Goal: Task Accomplishment & Management: Use online tool/utility

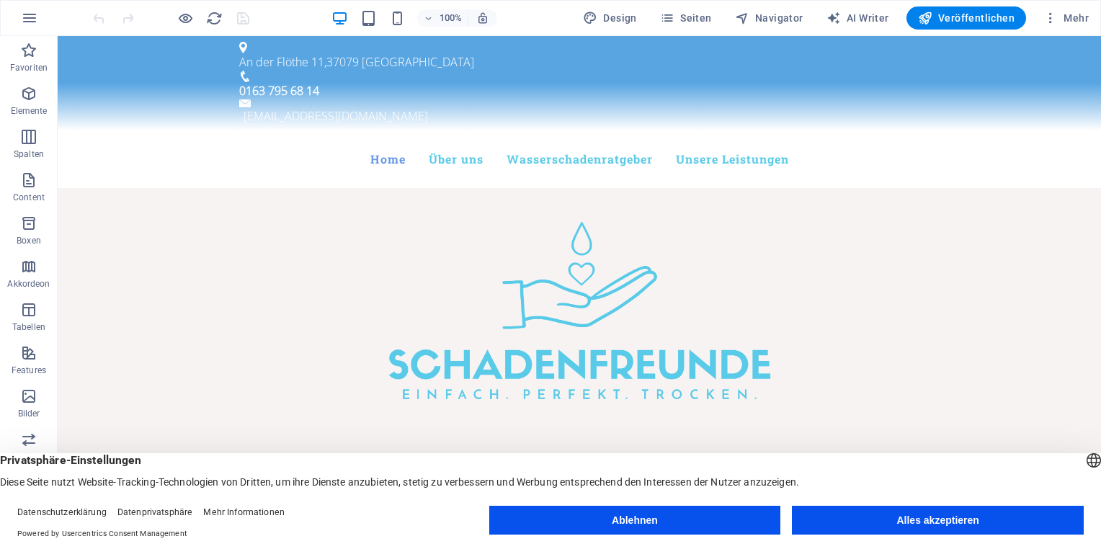
click at [895, 532] on button "Alles akzeptieren" at bounding box center [938, 520] width 292 height 29
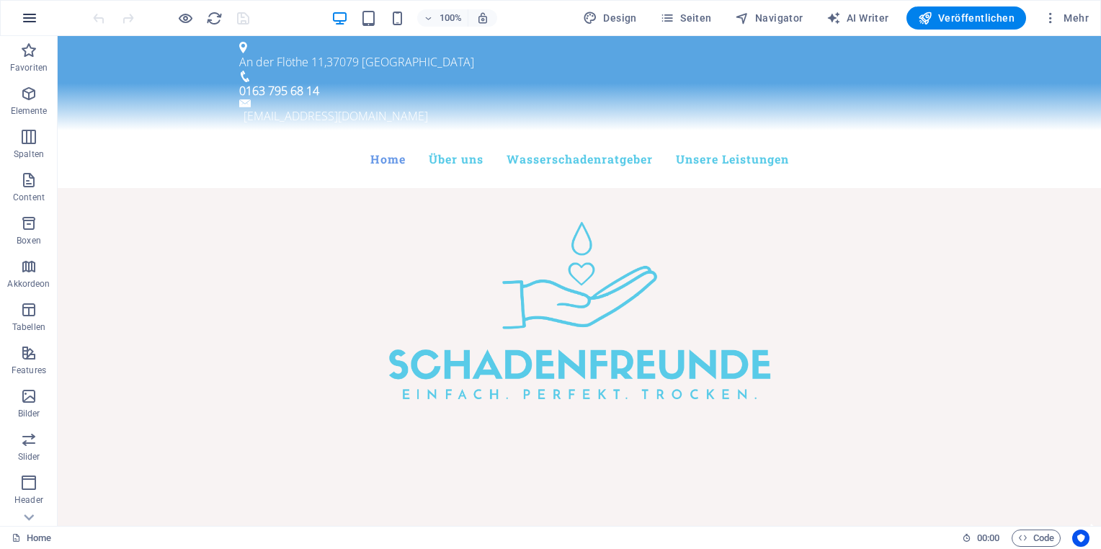
click at [37, 19] on icon "button" at bounding box center [29, 17] width 17 height 17
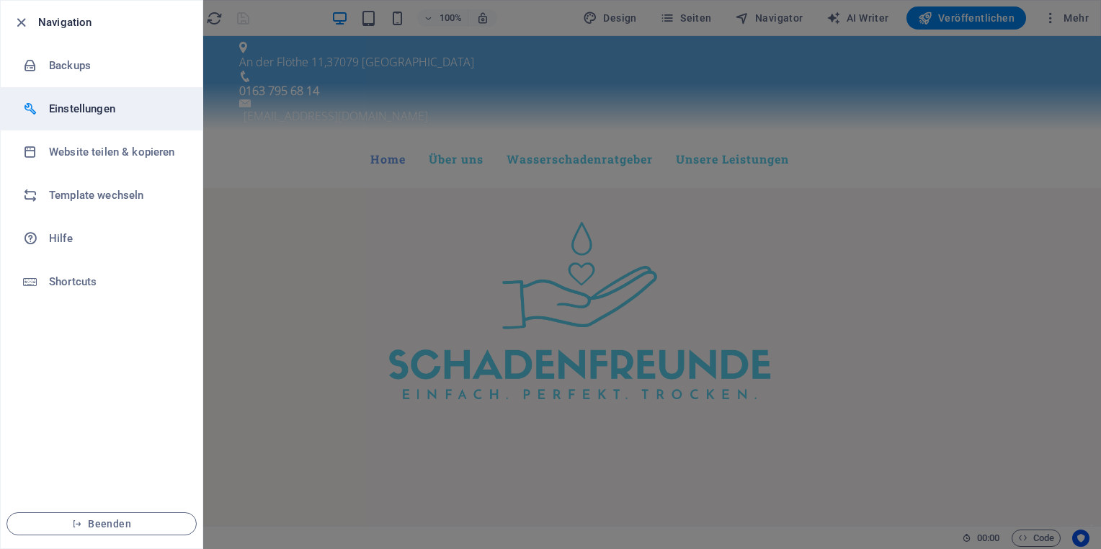
click at [78, 107] on h6 "Einstellungen" at bounding box center [115, 108] width 133 height 17
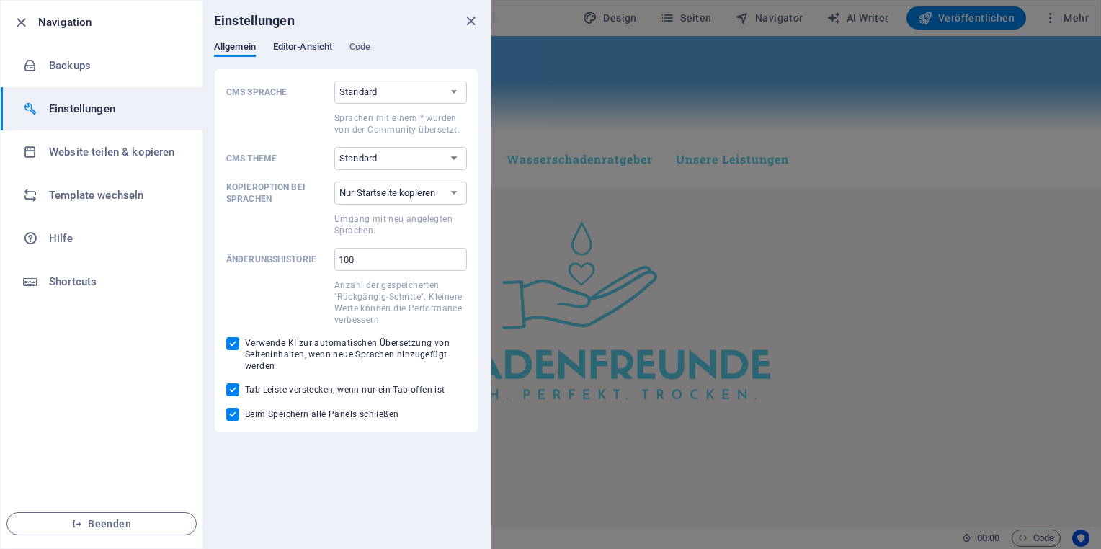
click at [316, 43] on span "Editor-Ansicht" at bounding box center [302, 48] width 59 height 20
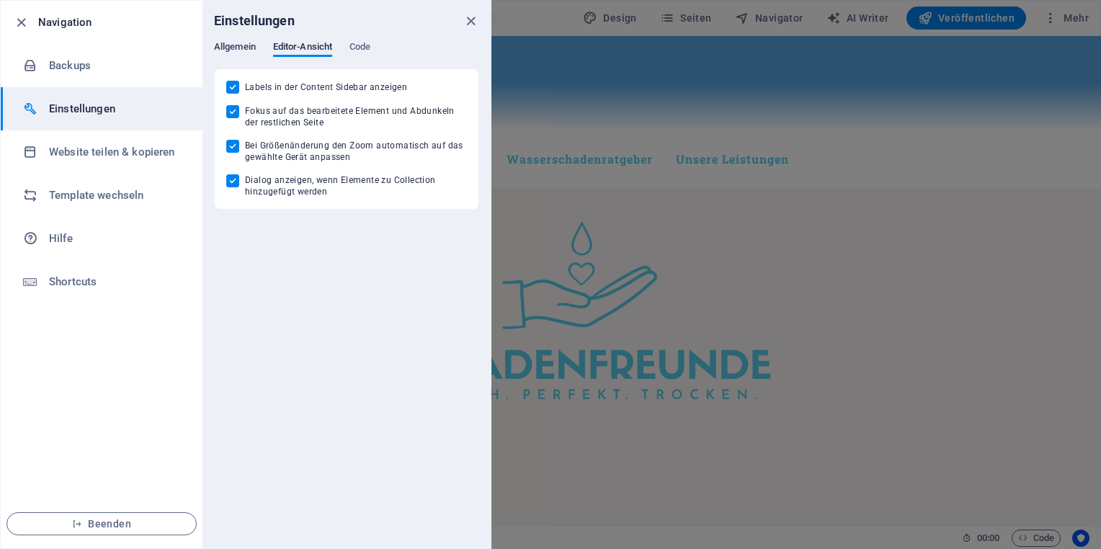
click at [245, 40] on span "Allgemein" at bounding box center [235, 48] width 42 height 20
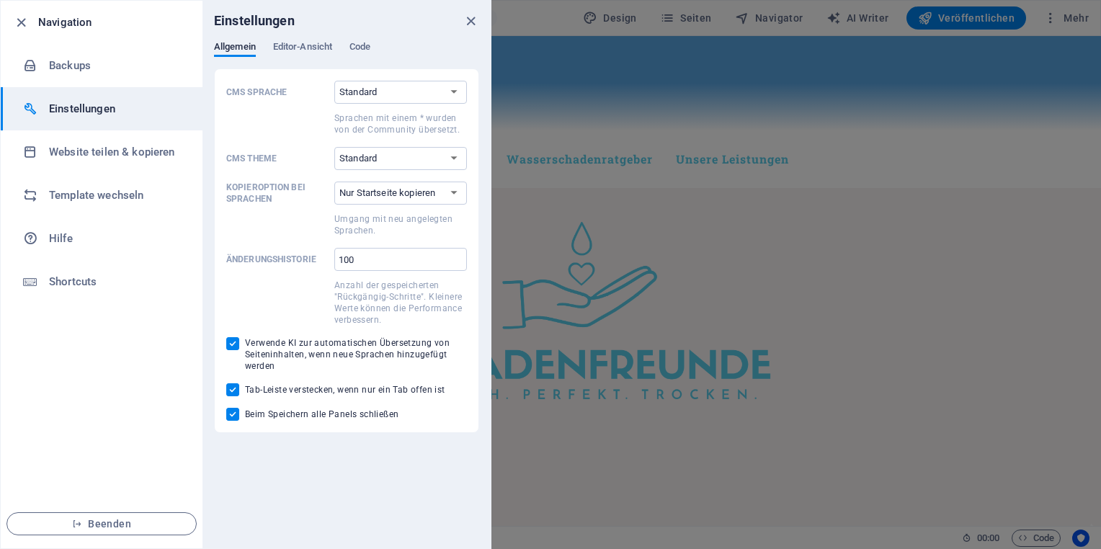
click at [960, 153] on div at bounding box center [550, 274] width 1101 height 549
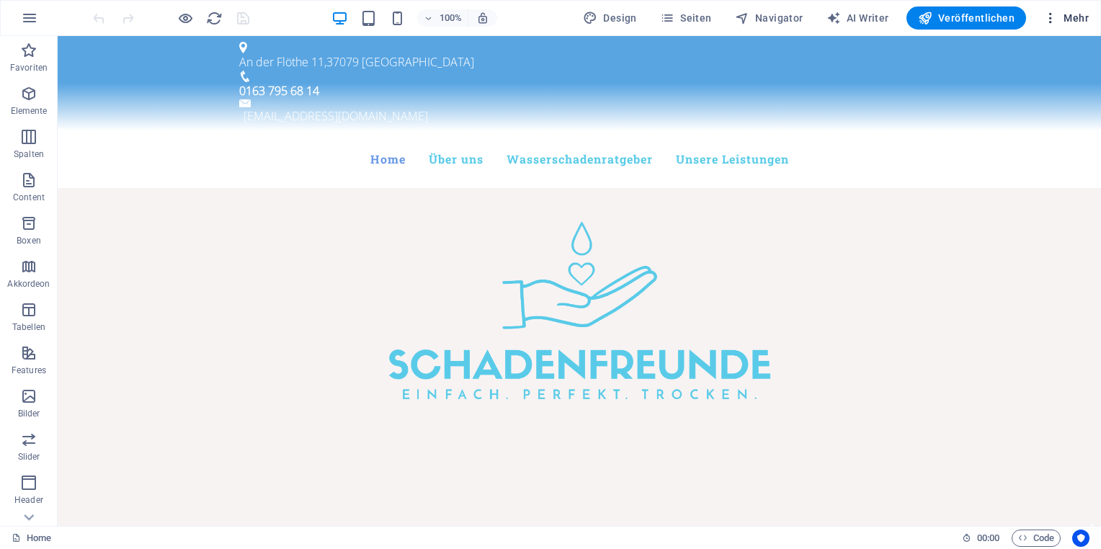
click at [1066, 19] on span "Mehr" at bounding box center [1065, 18] width 45 height 14
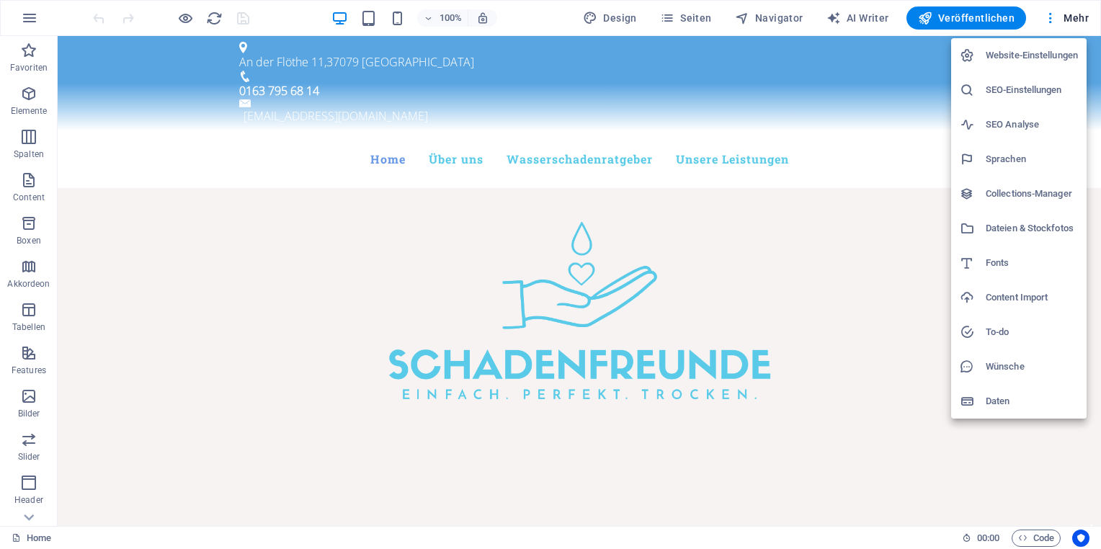
click at [1032, 61] on h6 "Website-Einstellungen" at bounding box center [1031, 55] width 92 height 17
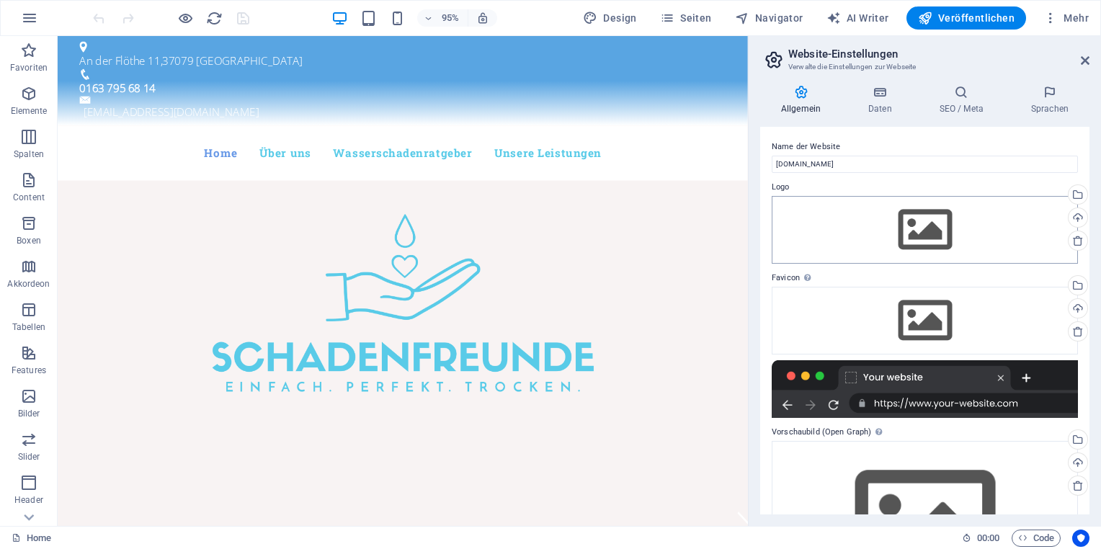
drag, startPoint x: 1091, startPoint y: 154, endPoint x: 988, endPoint y: 209, distance: 116.0
click at [988, 209] on div "Allgemein Daten SEO / Meta Sprachen Name der Website [DOMAIN_NAME] Logo Ziehe D…" at bounding box center [924, 299] width 352 height 452
click at [888, 112] on h4 "Daten" at bounding box center [882, 100] width 71 height 30
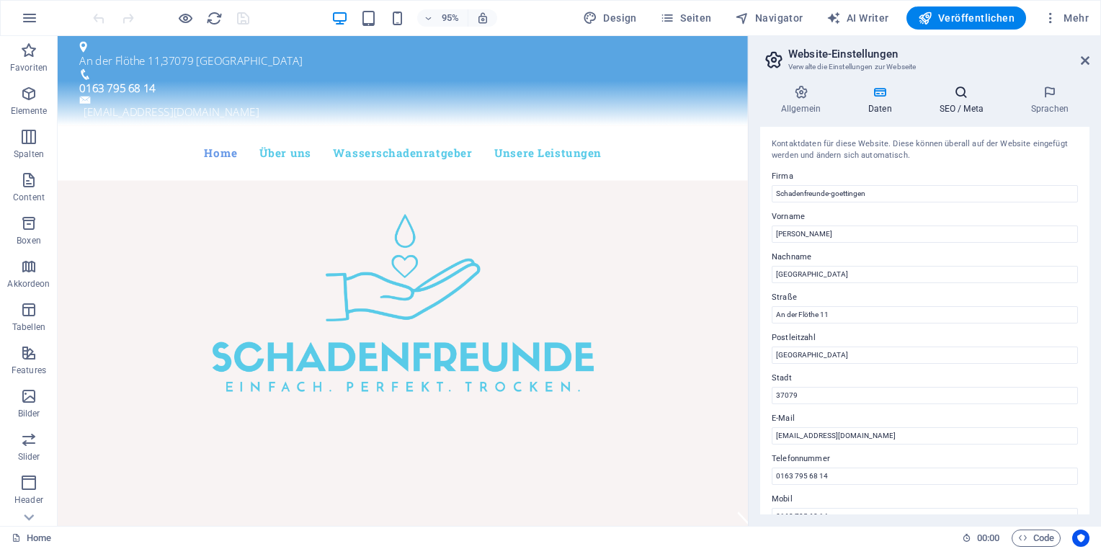
click at [973, 96] on icon at bounding box center [961, 92] width 86 height 14
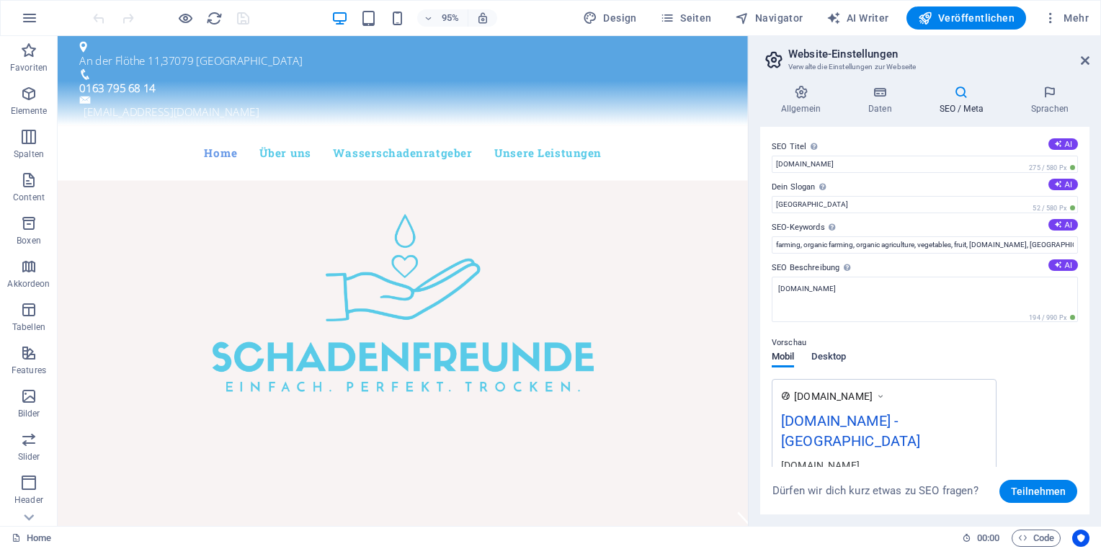
click at [824, 362] on span "Desktop" at bounding box center [828, 358] width 35 height 20
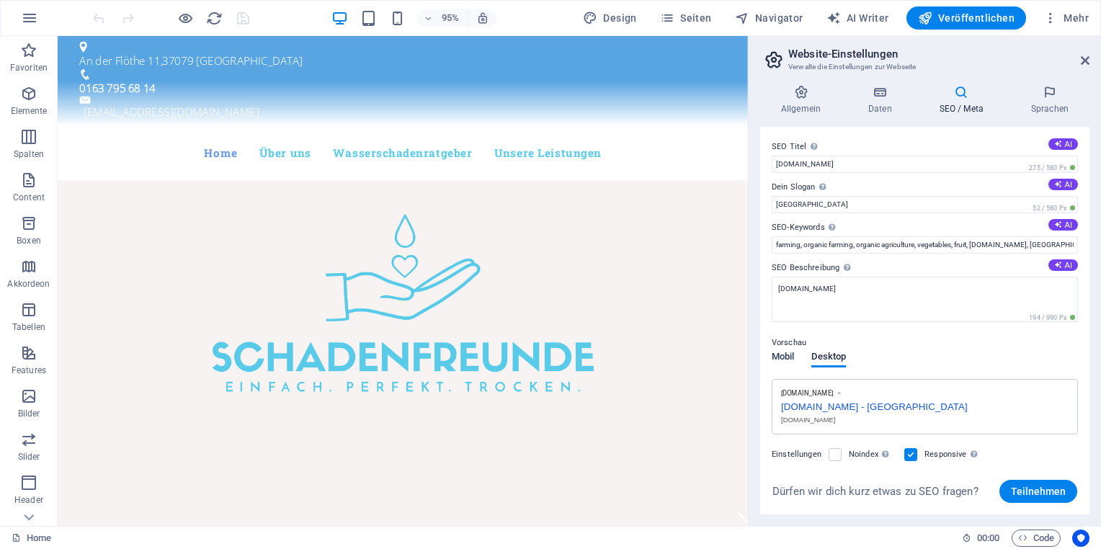
click at [791, 353] on span "Mobil" at bounding box center [783, 358] width 22 height 20
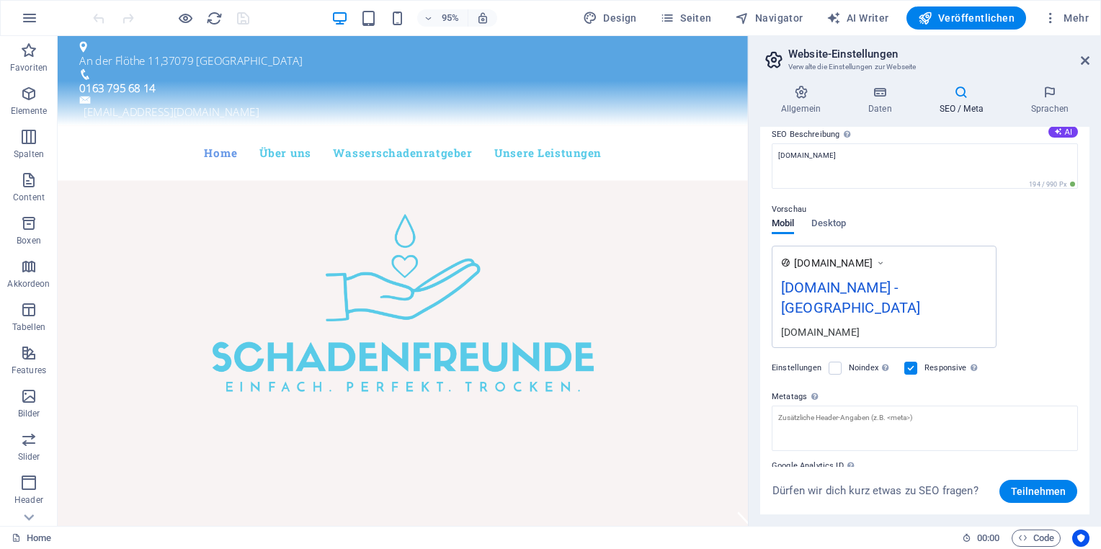
scroll to position [152, 0]
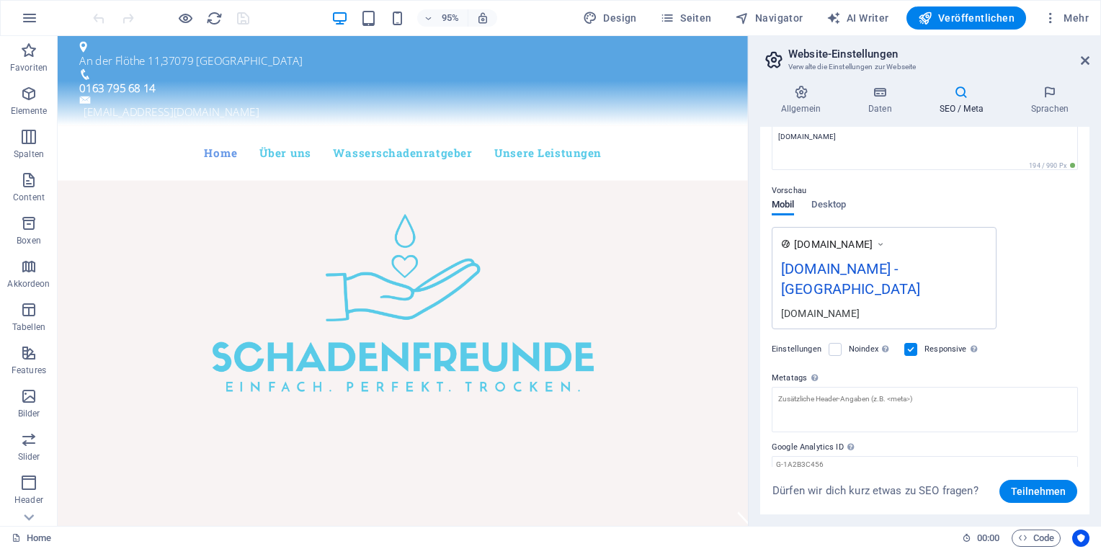
click at [810, 293] on div "[DOMAIN_NAME] - [GEOGRAPHIC_DATA]" at bounding box center [884, 282] width 206 height 48
click at [887, 272] on div "[DOMAIN_NAME] - [GEOGRAPHIC_DATA]" at bounding box center [884, 282] width 206 height 48
drag, startPoint x: 1090, startPoint y: 275, endPoint x: 1098, endPoint y: 171, distance: 104.0
click at [1098, 171] on div "Allgemein Daten SEO / Meta Sprachen Name der Website [DOMAIN_NAME] Logo Ziehe D…" at bounding box center [924, 299] width 352 height 452
click at [843, 203] on span "Desktop" at bounding box center [828, 206] width 35 height 20
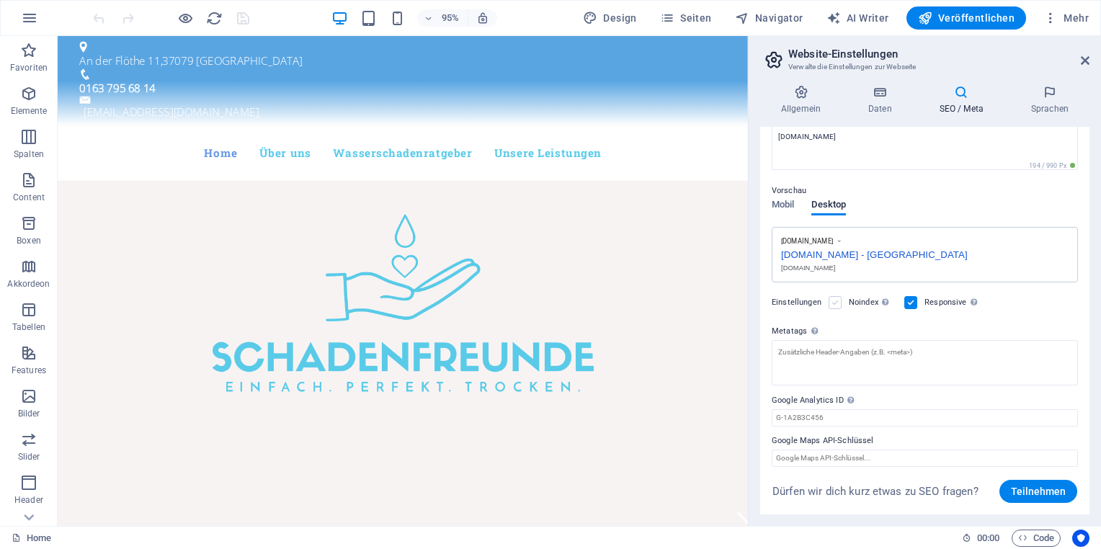
click at [830, 299] on label at bounding box center [834, 302] width 13 height 13
click at [0, 0] on input "Noindex Weist Suchmaschinen an, diese Website aus Suchergebnissen auszuschließe…" at bounding box center [0, 0] width 0 height 0
click at [830, 299] on label at bounding box center [834, 302] width 13 height 13
click at [0, 0] on input "Noindex Weist Suchmaschinen an, diese Website aus Suchergebnissen auszuschließe…" at bounding box center [0, 0] width 0 height 0
click at [687, 14] on span "Seiten" at bounding box center [686, 18] width 52 height 14
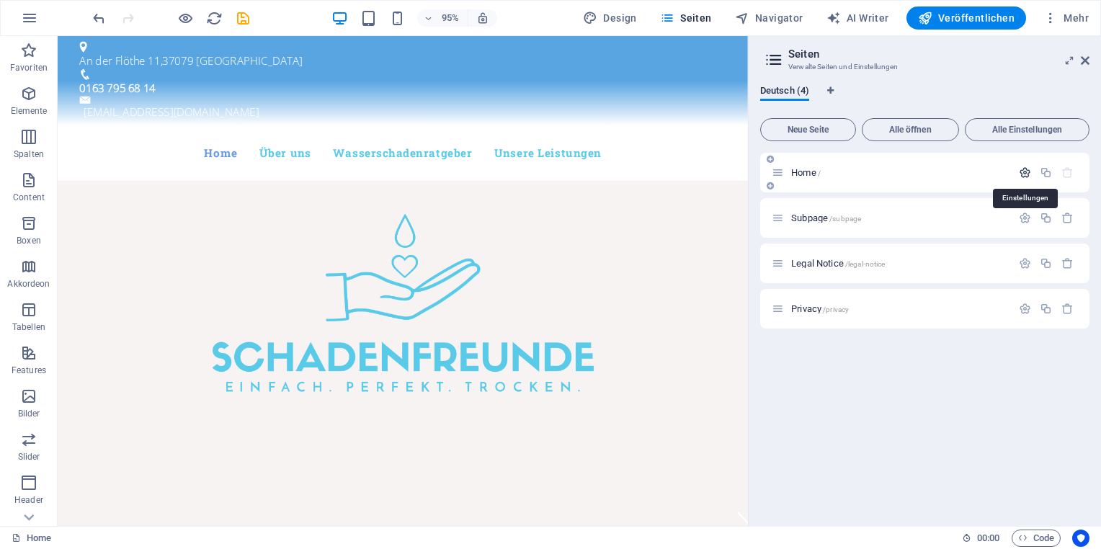
click at [1029, 174] on icon "button" at bounding box center [1025, 172] width 12 height 12
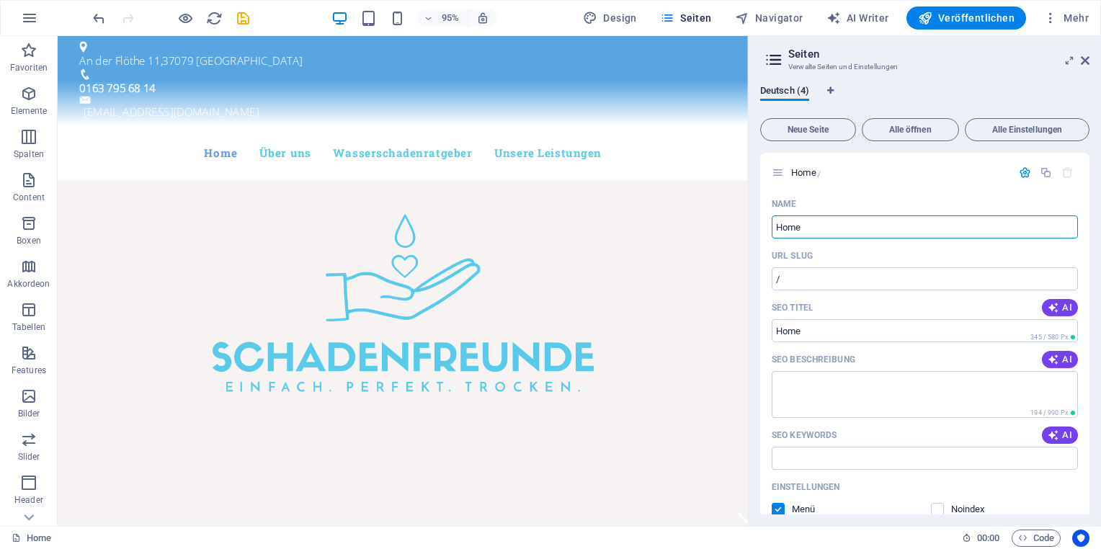
click at [1093, 374] on div "Deutsch (4) Neue Seite Alle öffnen Alle Einstellungen Home / Name Home ​ URL SL…" at bounding box center [924, 299] width 352 height 452
click at [1092, 365] on div "Deutsch (4) Neue Seite Alle öffnen Alle Einstellungen Home / Name Home ​ URL SL…" at bounding box center [924, 299] width 352 height 452
drag, startPoint x: 1092, startPoint y: 365, endPoint x: 1086, endPoint y: 334, distance: 31.5
click at [1086, 334] on div "Deutsch (4) Neue Seite Alle öffnen Alle Einstellungen Home / Name Home ​ URL SL…" at bounding box center [924, 299] width 352 height 452
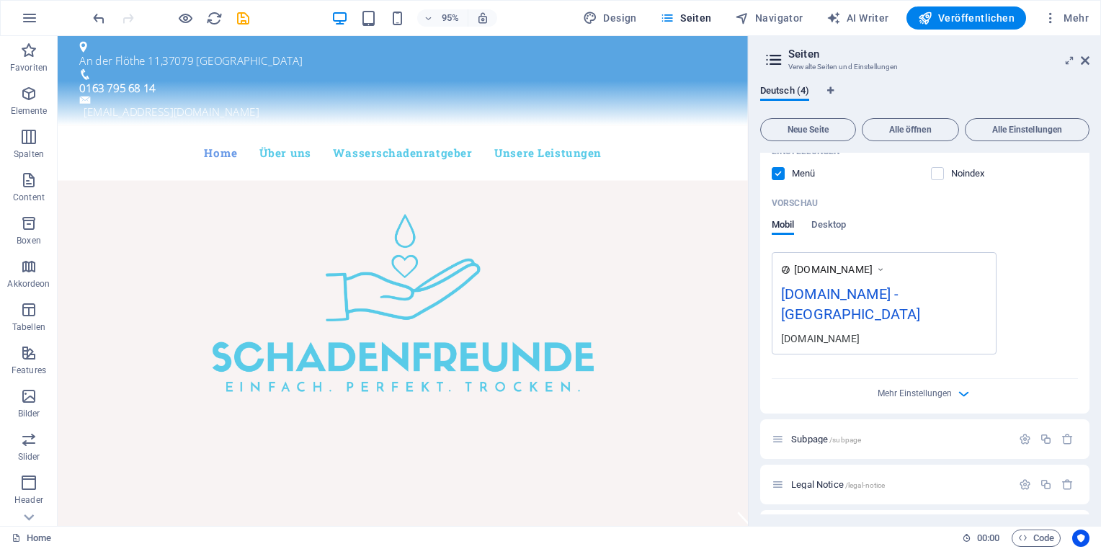
scroll to position [339, 0]
click at [947, 390] on span "Mehr Einstellungen" at bounding box center [914, 390] width 74 height 10
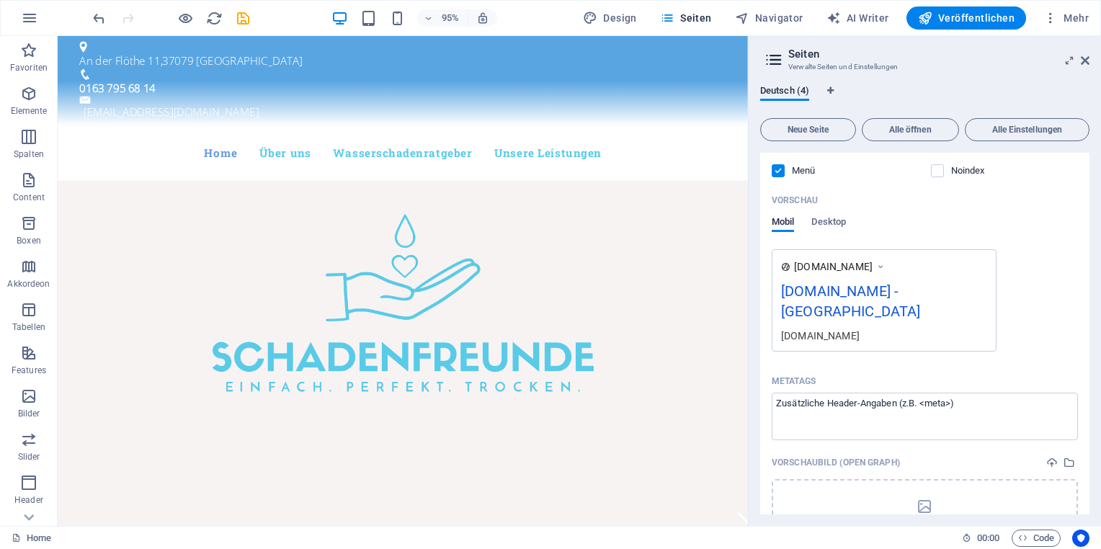
drag, startPoint x: 1100, startPoint y: 336, endPoint x: 1092, endPoint y: 341, distance: 9.4
click at [1092, 341] on div "Deutsch (4) Neue Seite Alle öffnen Alle Einstellungen Home / Name Home ​ URL SL…" at bounding box center [924, 299] width 352 height 452
drag, startPoint x: 1092, startPoint y: 344, endPoint x: 1088, endPoint y: 392, distance: 48.5
click at [1088, 392] on div "Deutsch (4) Neue Seite Alle öffnen Alle Einstellungen Home / Name Home ​ URL SL…" at bounding box center [924, 299] width 352 height 452
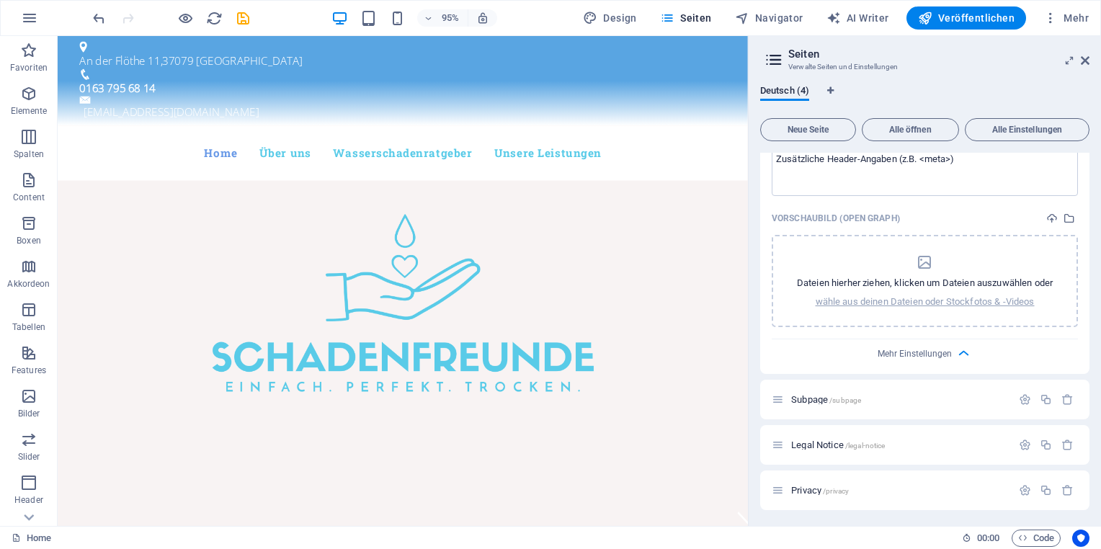
scroll to position [0, 0]
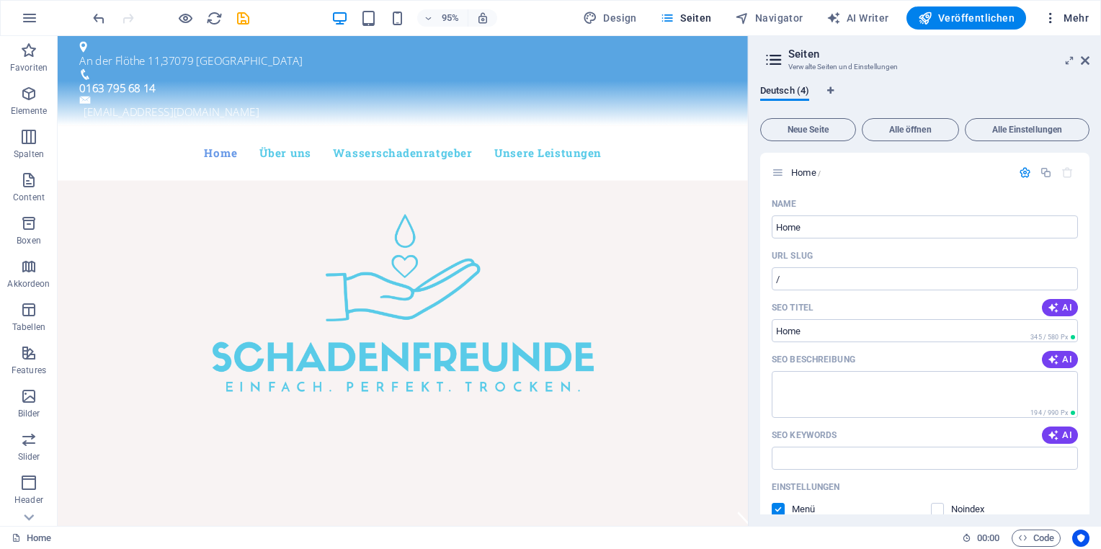
click at [1053, 6] on button "Mehr" at bounding box center [1065, 17] width 57 height 23
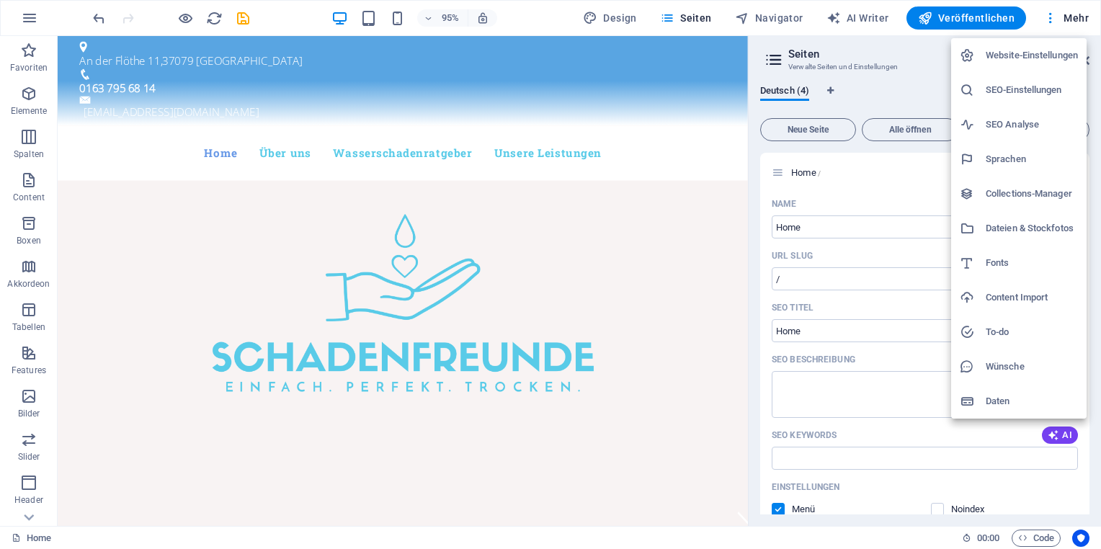
click at [291, 89] on div at bounding box center [550, 274] width 1101 height 549
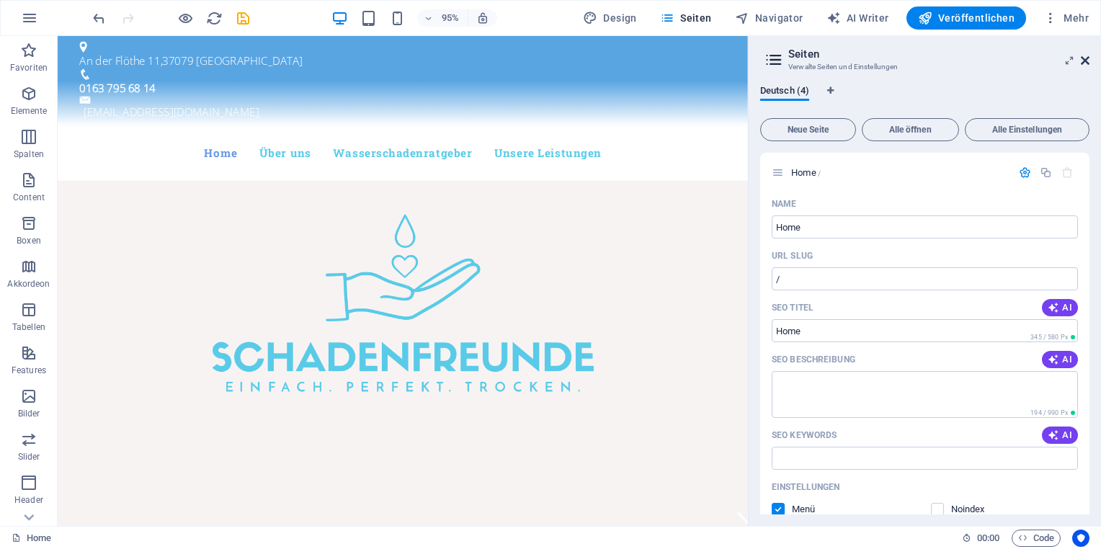
click at [1081, 61] on icon at bounding box center [1085, 61] width 9 height 12
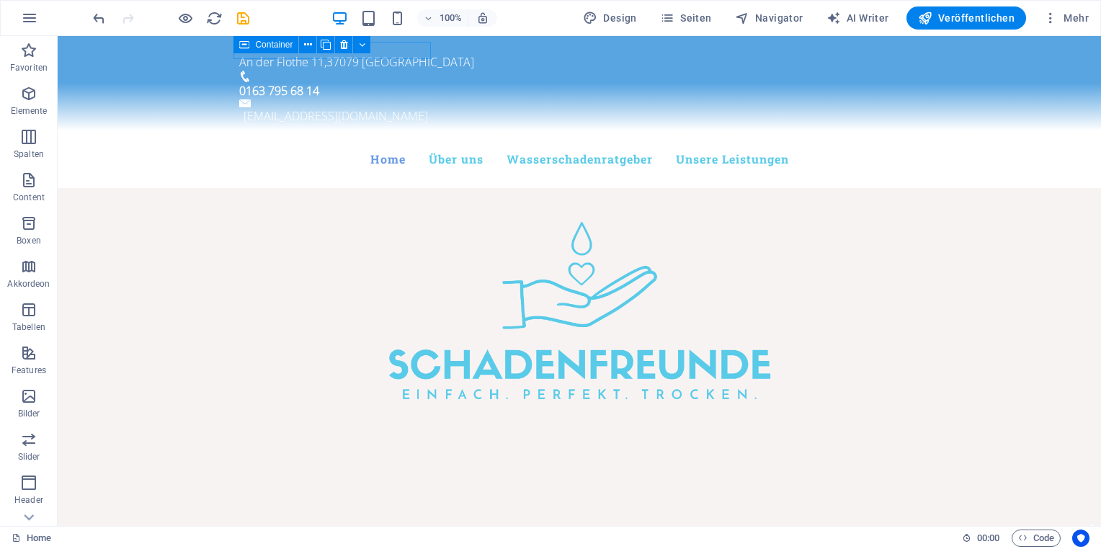
click at [32, 526] on div "Home 00 : 00 Code" at bounding box center [550, 537] width 1101 height 23
click at [35, 517] on icon at bounding box center [29, 517] width 20 height 20
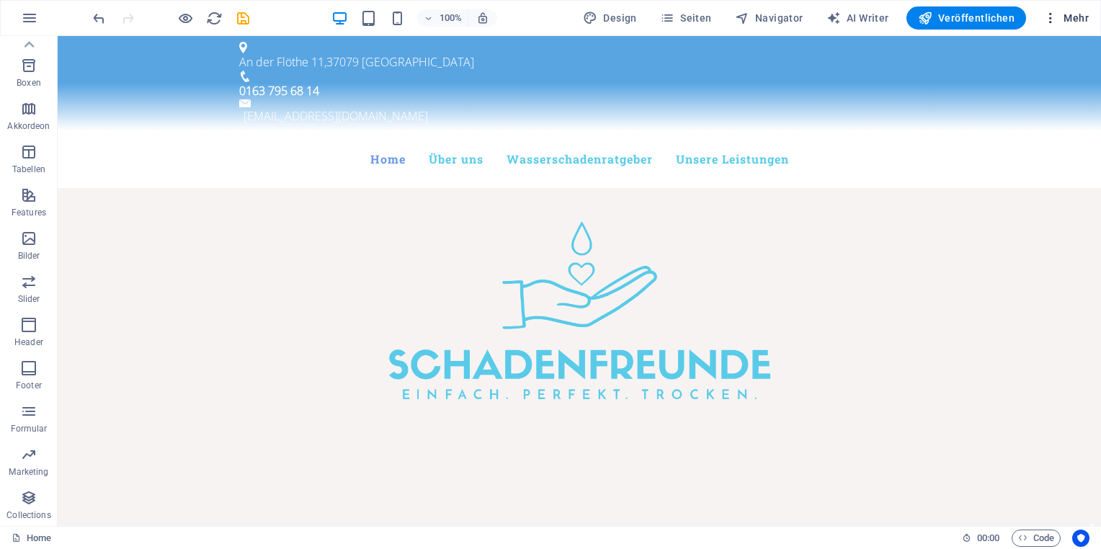
click at [1053, 17] on icon "button" at bounding box center [1050, 18] width 14 height 14
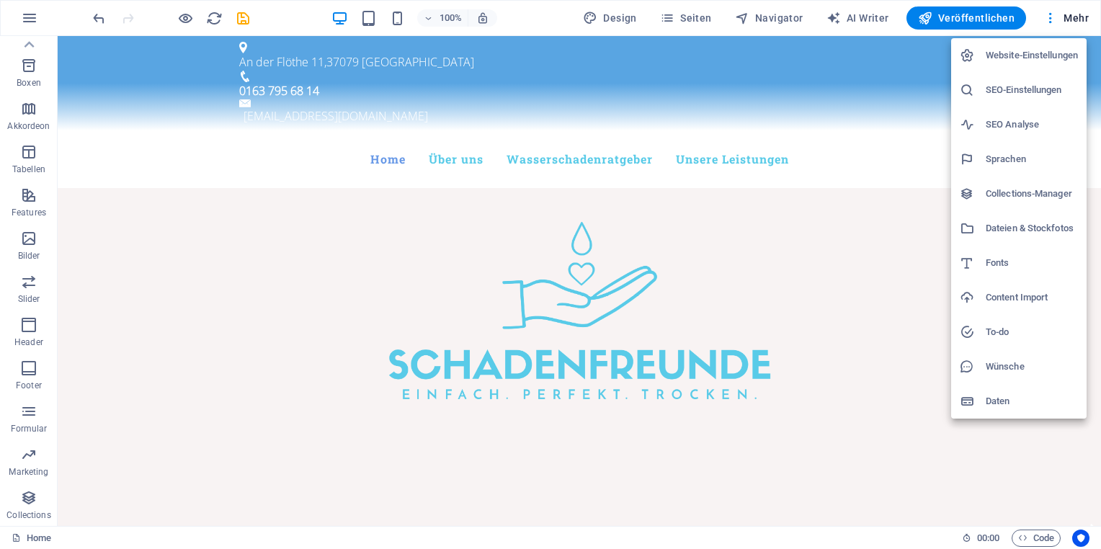
click at [457, 94] on div at bounding box center [550, 274] width 1101 height 549
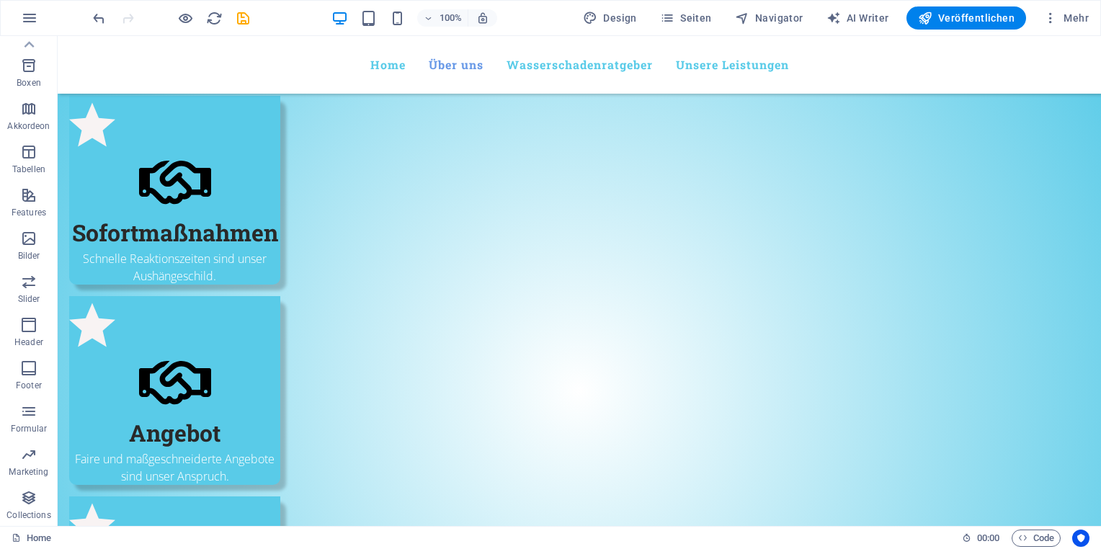
scroll to position [534, 0]
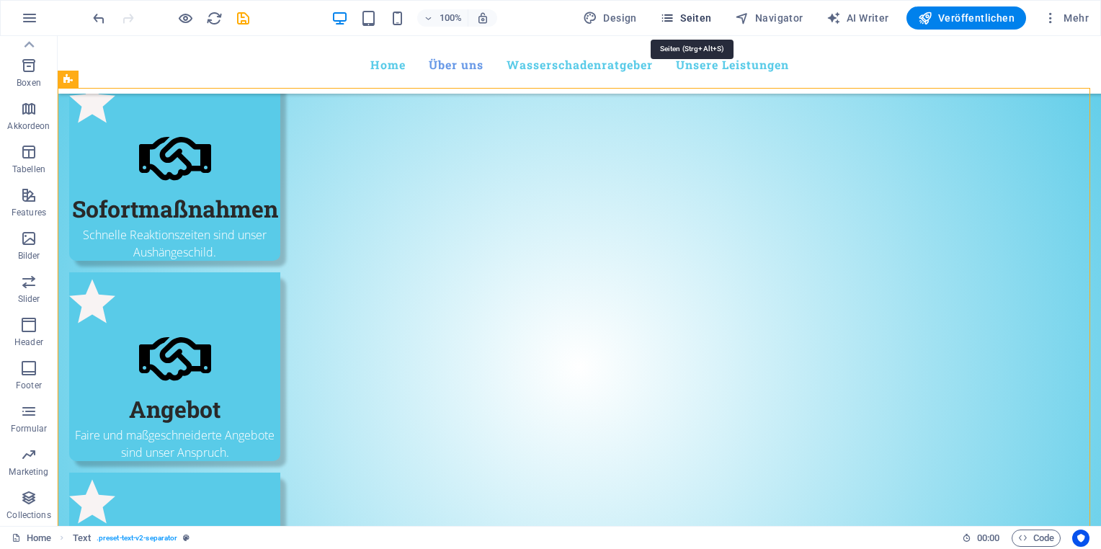
click at [674, 22] on icon "button" at bounding box center [667, 18] width 14 height 14
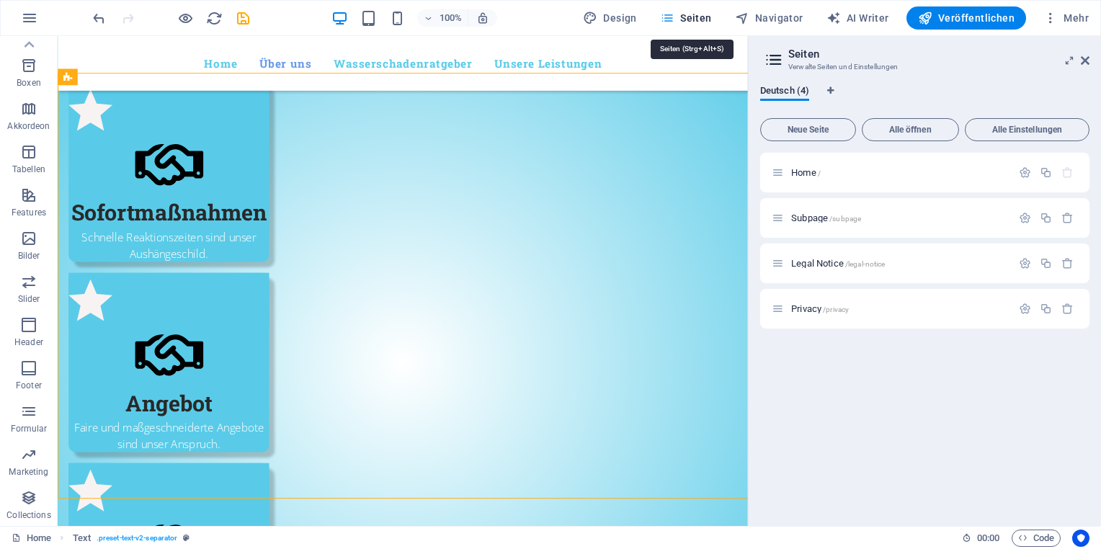
scroll to position [547, 0]
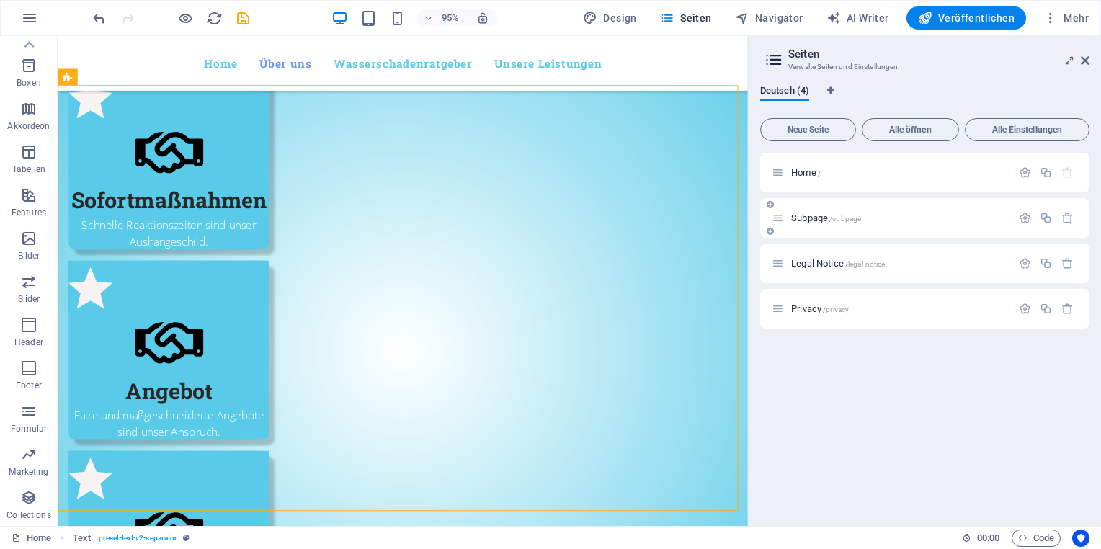
click at [817, 223] on div "Subpage /subpage" at bounding box center [892, 218] width 240 height 17
click at [821, 269] on div "Legal Notice /legal-notice" at bounding box center [892, 263] width 240 height 17
click at [854, 308] on p "Privacy /privacy" at bounding box center [899, 308] width 216 height 9
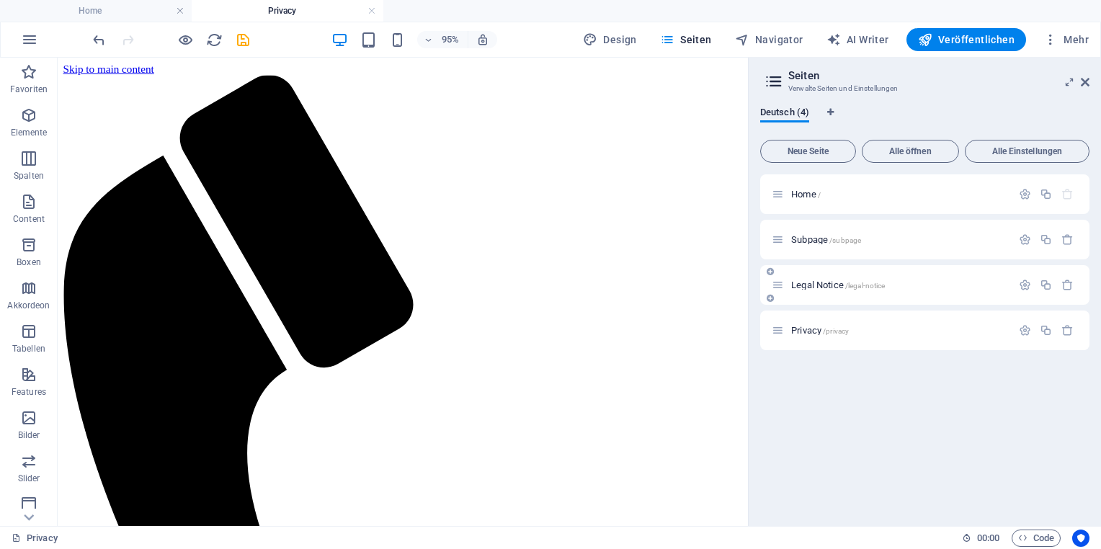
scroll to position [0, 0]
click at [865, 287] on span "/legal-notice" at bounding box center [865, 286] width 40 height 8
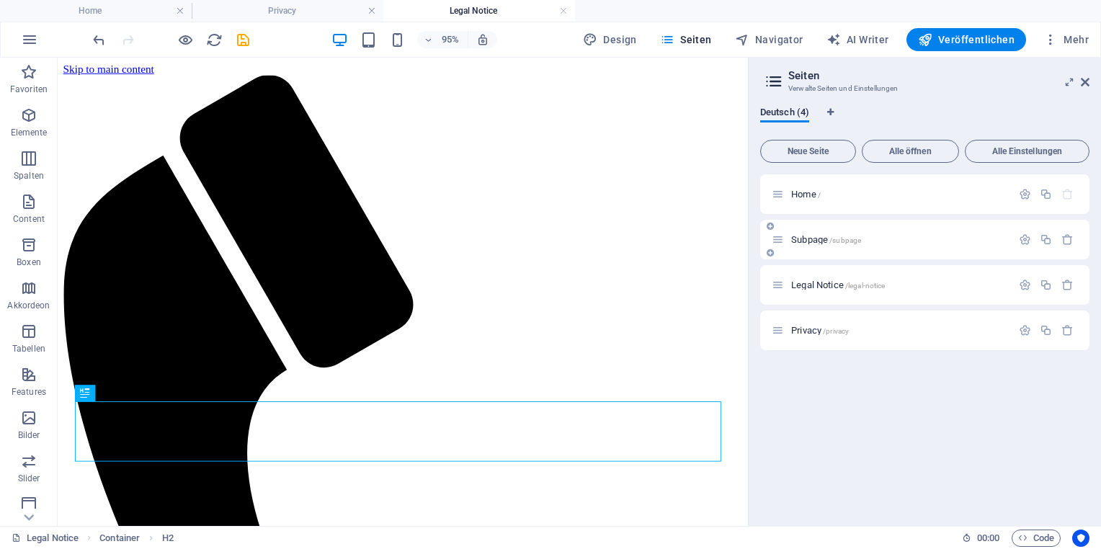
click at [862, 238] on p "Subpage /subpage" at bounding box center [899, 239] width 216 height 9
click at [825, 194] on p "Home /" at bounding box center [899, 193] width 216 height 9
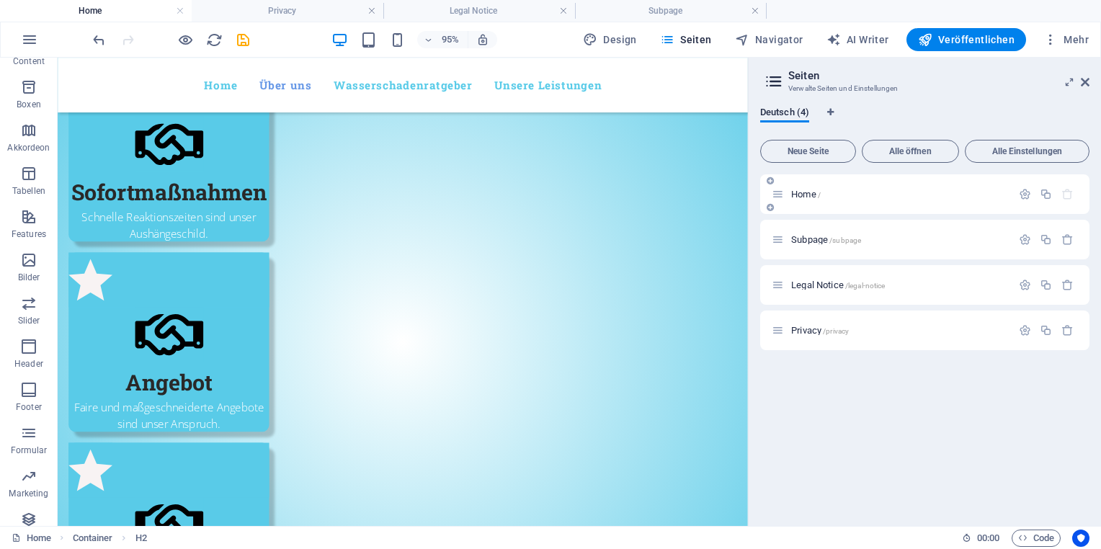
click at [825, 194] on p "Home /" at bounding box center [899, 193] width 216 height 9
click at [849, 238] on span "/subpage" at bounding box center [845, 240] width 32 height 8
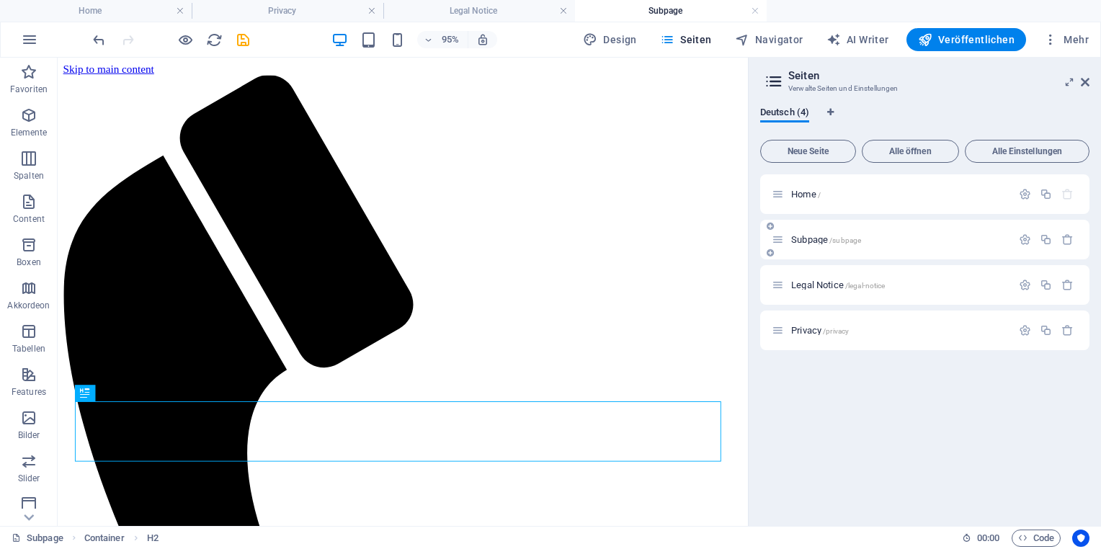
scroll to position [0, 0]
drag, startPoint x: 805, startPoint y: 388, endPoint x: 780, endPoint y: 400, distance: 27.4
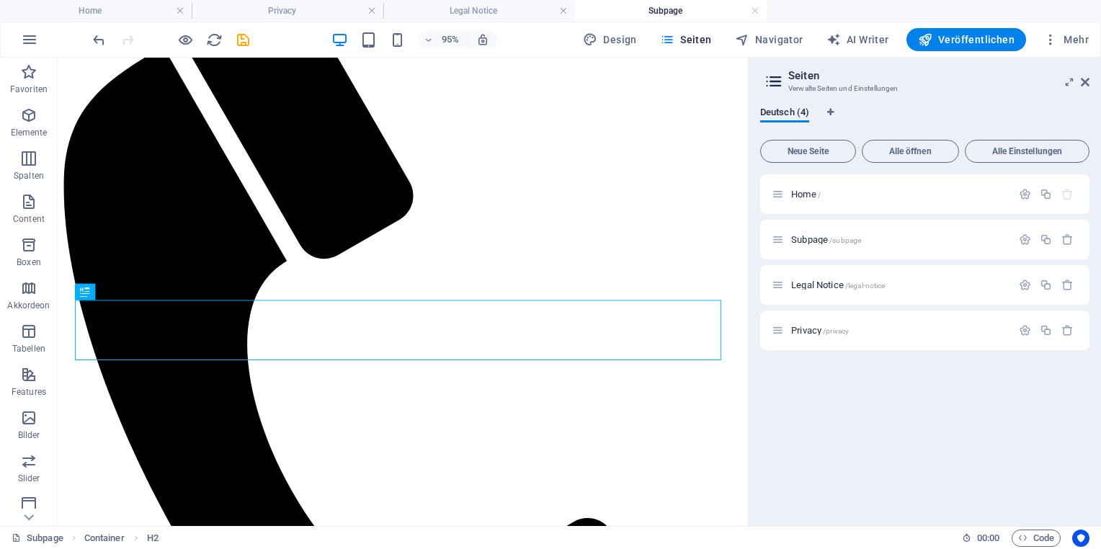
scroll to position [123, 0]
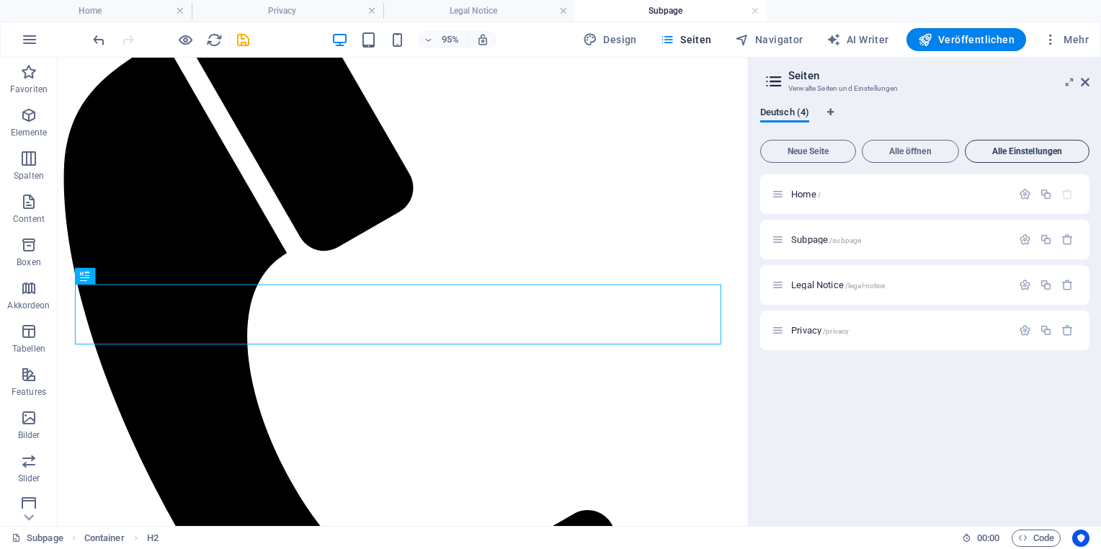
click at [1003, 148] on span "Alle Einstellungen" at bounding box center [1027, 151] width 112 height 9
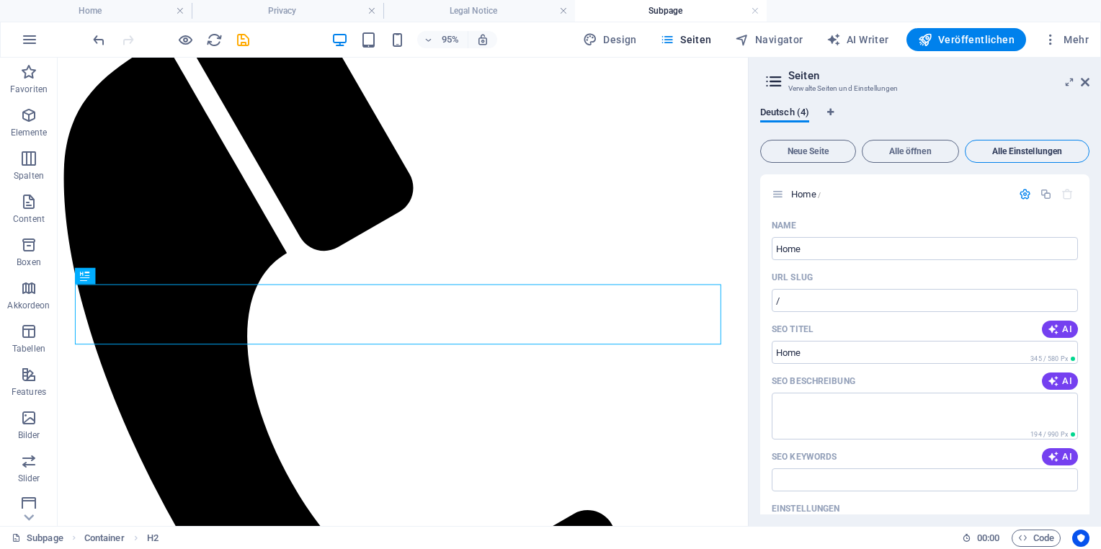
scroll to position [1711, 0]
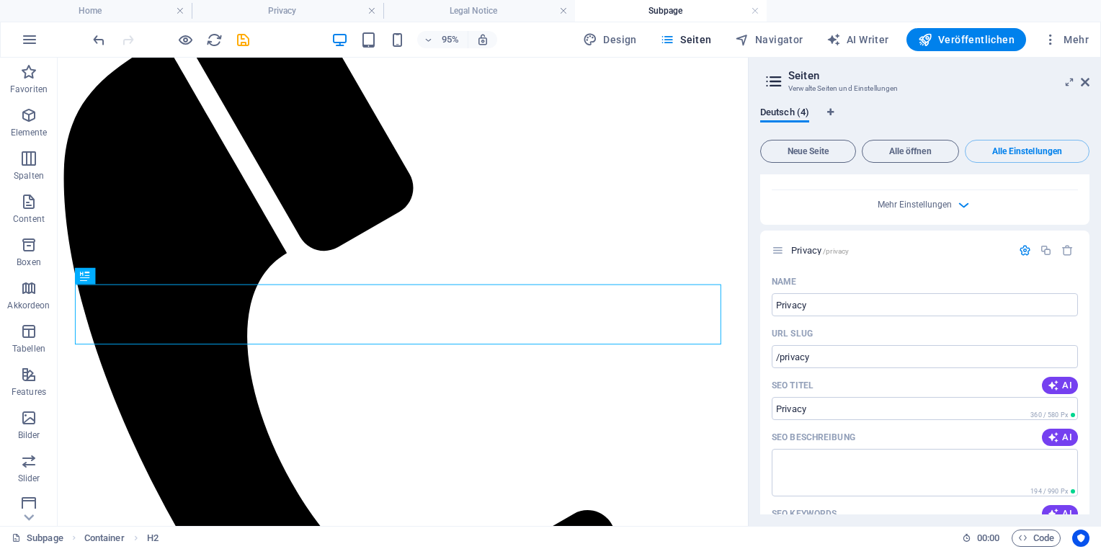
drag, startPoint x: 1089, startPoint y: 428, endPoint x: 1087, endPoint y: 445, distance: 17.3
click at [1087, 445] on div "Home / Name Home ​ URL SLUG / ​ SEO Titel AI ​ 345 / 580 Px SEO Beschreibung AI…" at bounding box center [924, 344] width 329 height 340
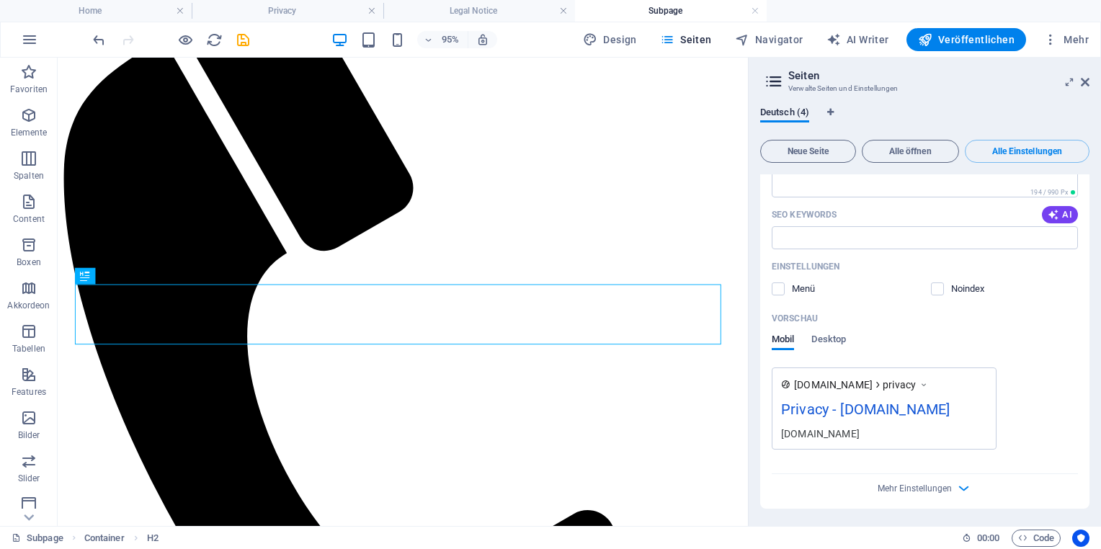
scroll to position [2068, 0]
click at [839, 311] on div "Vorschau Mobil Desktop" at bounding box center [925, 337] width 306 height 61
click at [828, 334] on div "Mobil Desktop" at bounding box center [809, 347] width 74 height 27
click at [839, 331] on span "Desktop" at bounding box center [828, 341] width 35 height 20
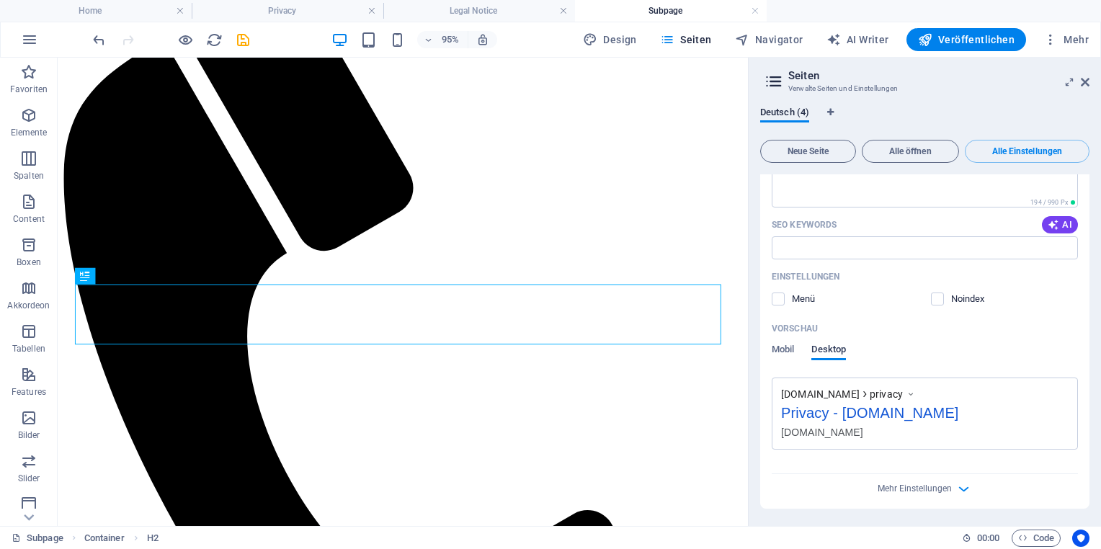
scroll to position [2022, 0]
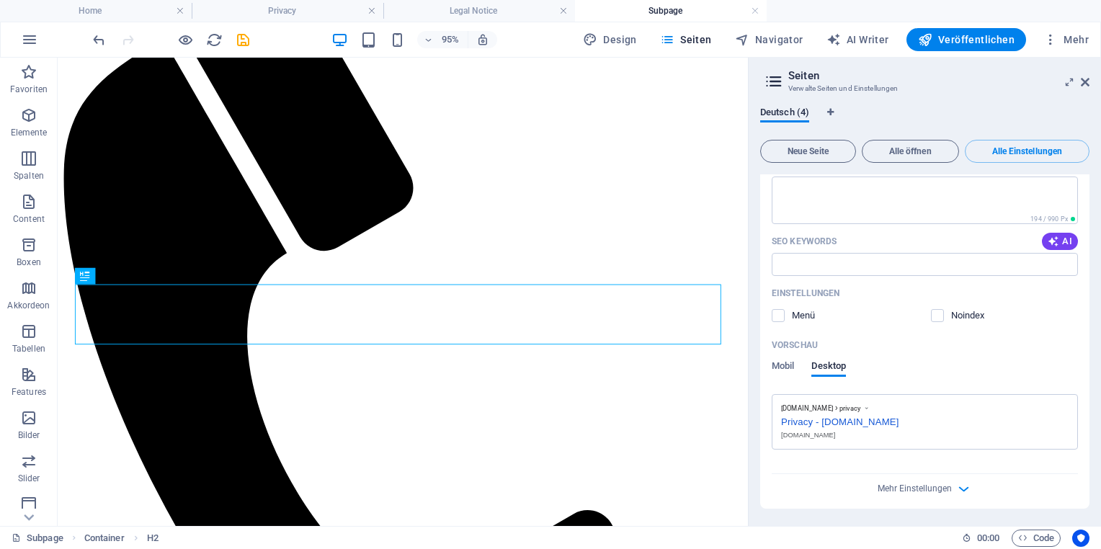
click at [1082, 88] on header "Seiten Verwalte Seiten und Einstellungen" at bounding box center [926, 76] width 326 height 37
click at [831, 79] on h2 "Seiten" at bounding box center [938, 75] width 301 height 13
click at [1081, 85] on icon at bounding box center [1085, 82] width 9 height 12
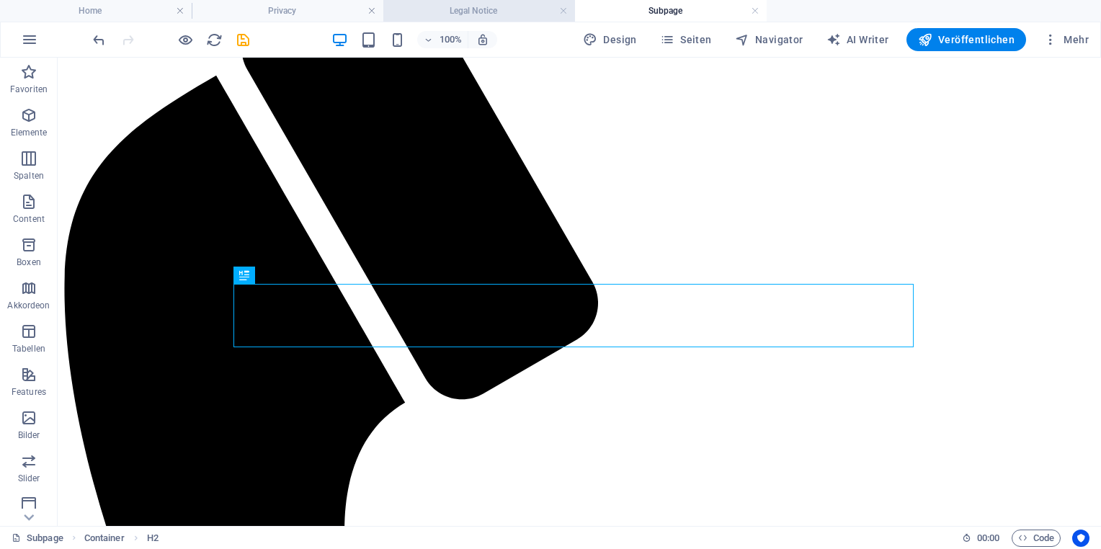
click at [444, 10] on h4 "Legal Notice" at bounding box center [479, 11] width 192 height 16
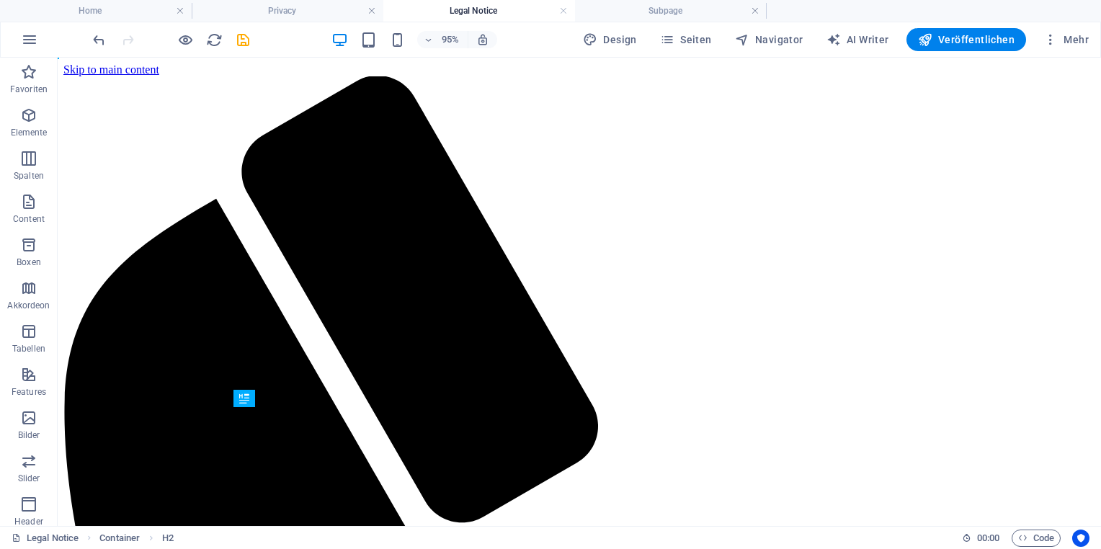
scroll to position [0, 0]
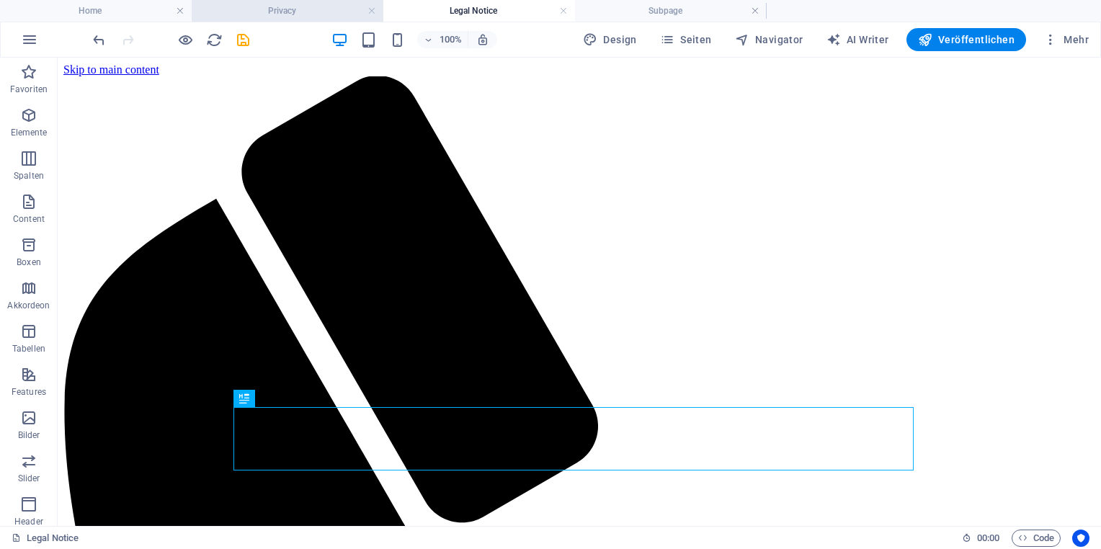
click at [273, 4] on h4 "Privacy" at bounding box center [288, 11] width 192 height 16
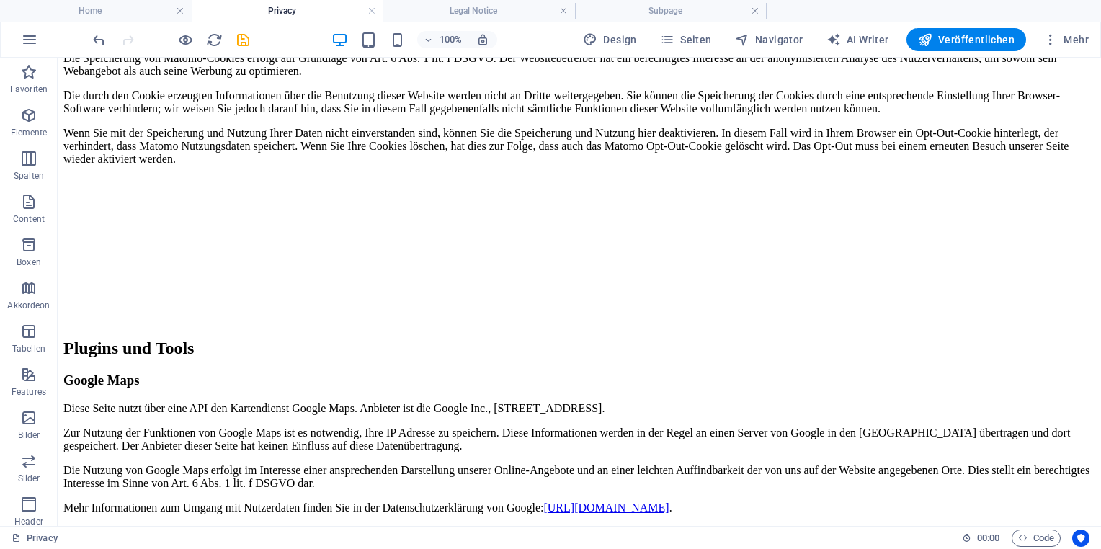
scroll to position [3871, 0]
click at [117, 12] on h4 "Home" at bounding box center [96, 11] width 192 height 16
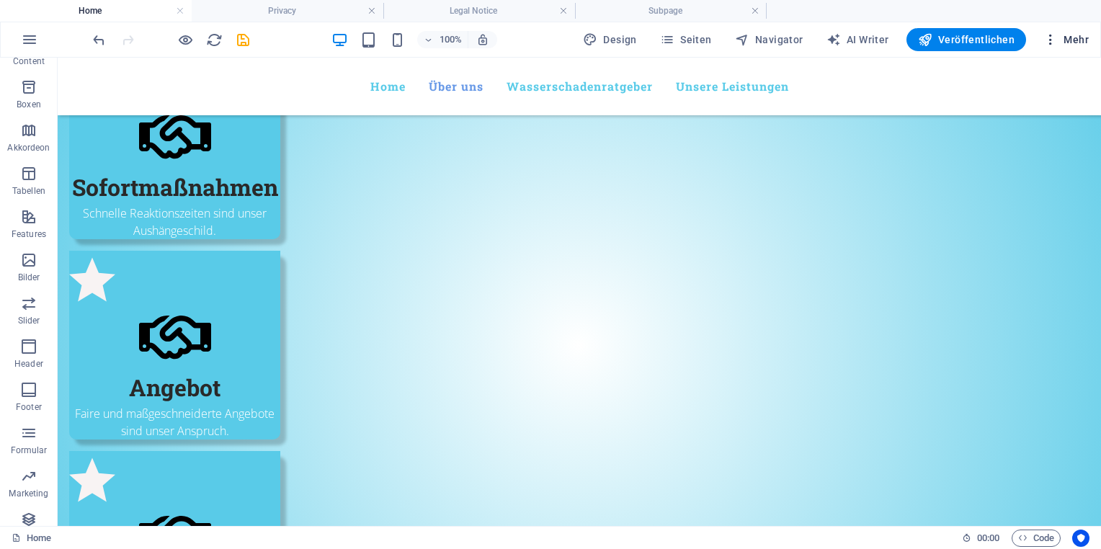
click at [1053, 38] on icon "button" at bounding box center [1050, 39] width 14 height 14
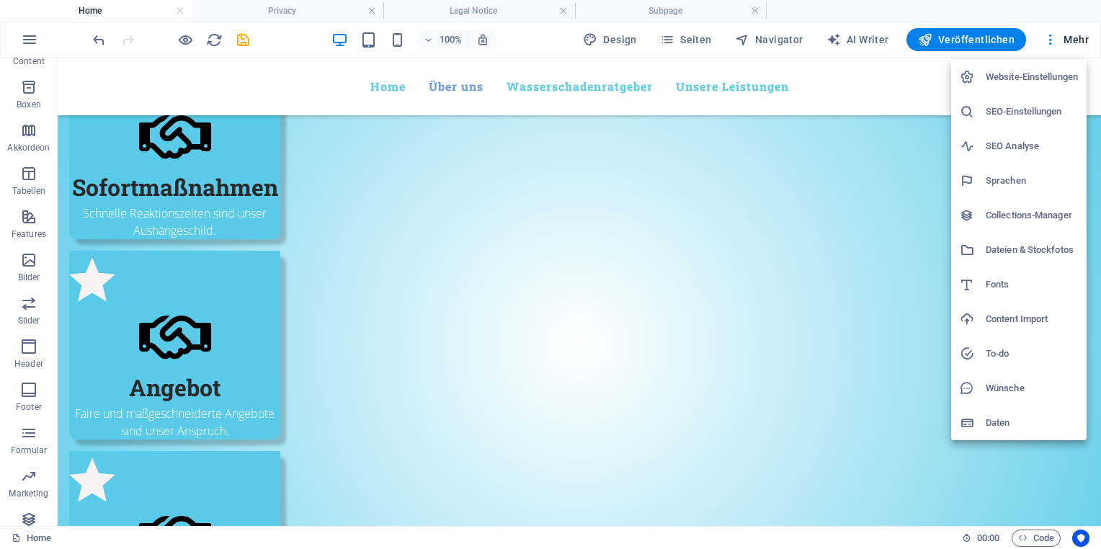
click at [34, 43] on div at bounding box center [550, 274] width 1101 height 549
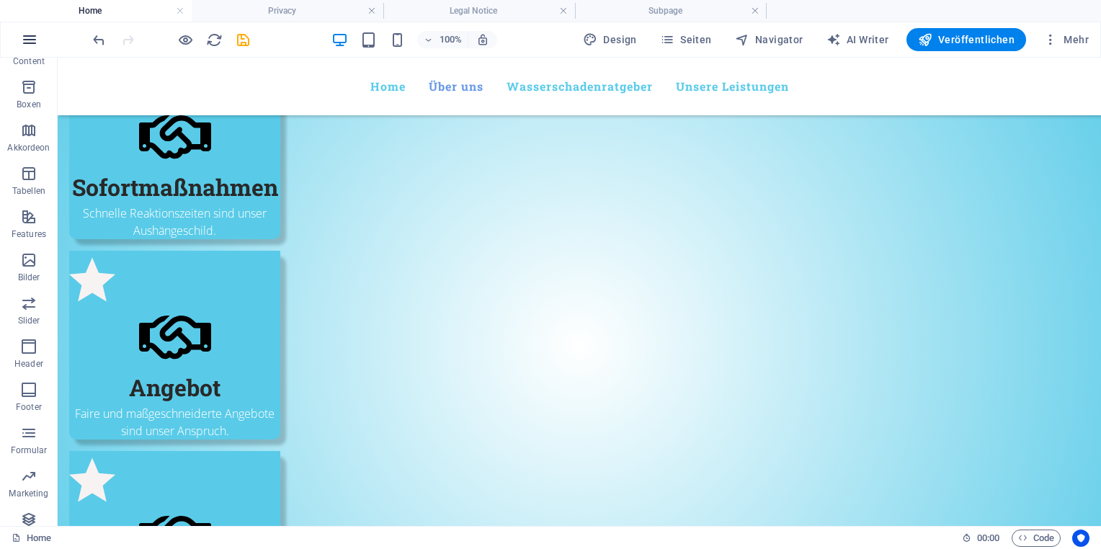
click at [32, 43] on icon "button" at bounding box center [29, 39] width 17 height 17
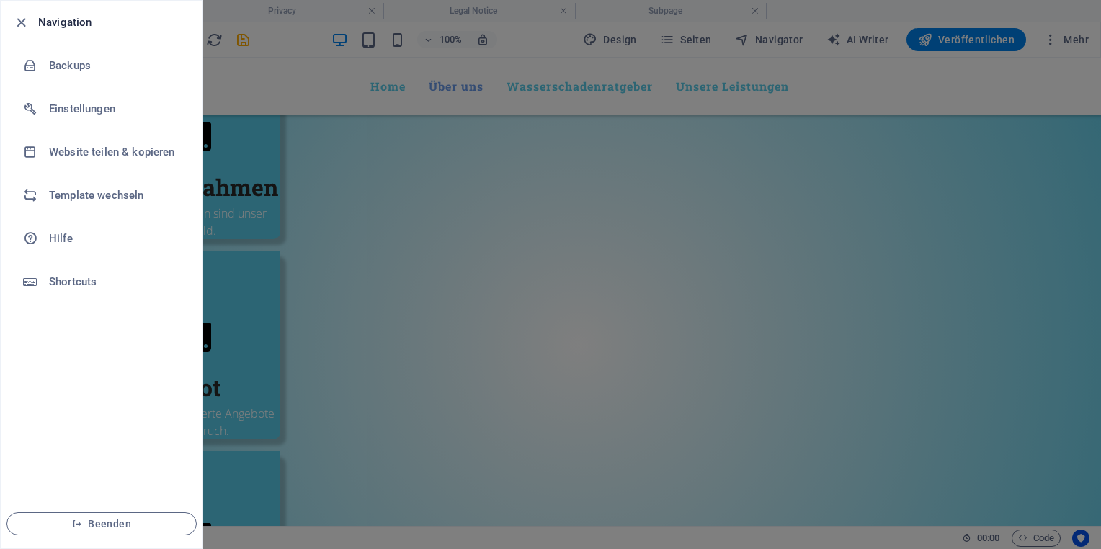
click at [374, 184] on div at bounding box center [550, 274] width 1101 height 549
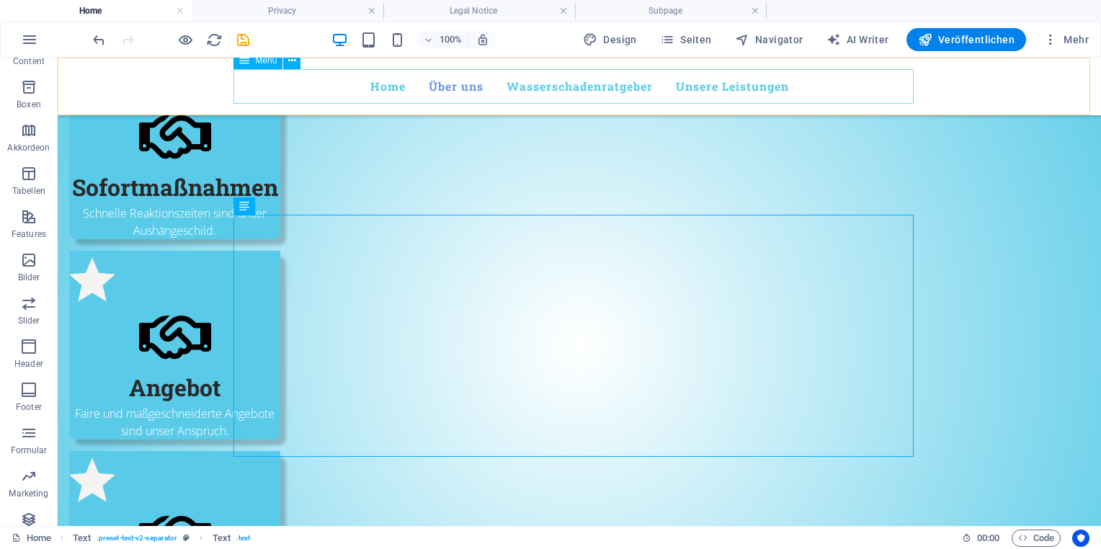
click at [386, 89] on nav "Home Über uns Wasserschadenratgeber Unsere Leistungen" at bounding box center [579, 86] width 680 height 35
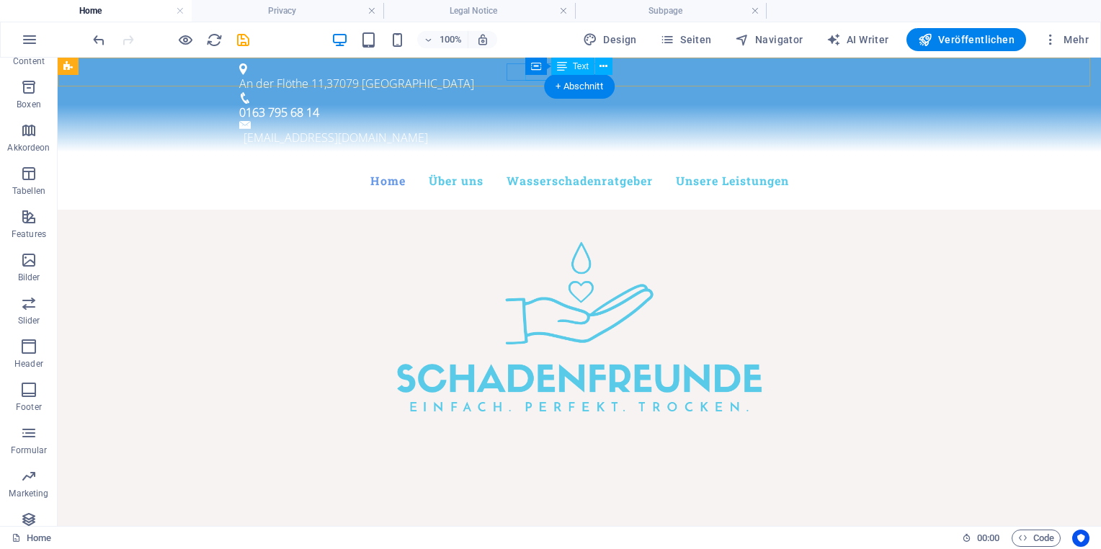
click at [541, 104] on div "0163 795 68 14" at bounding box center [573, 112] width 669 height 17
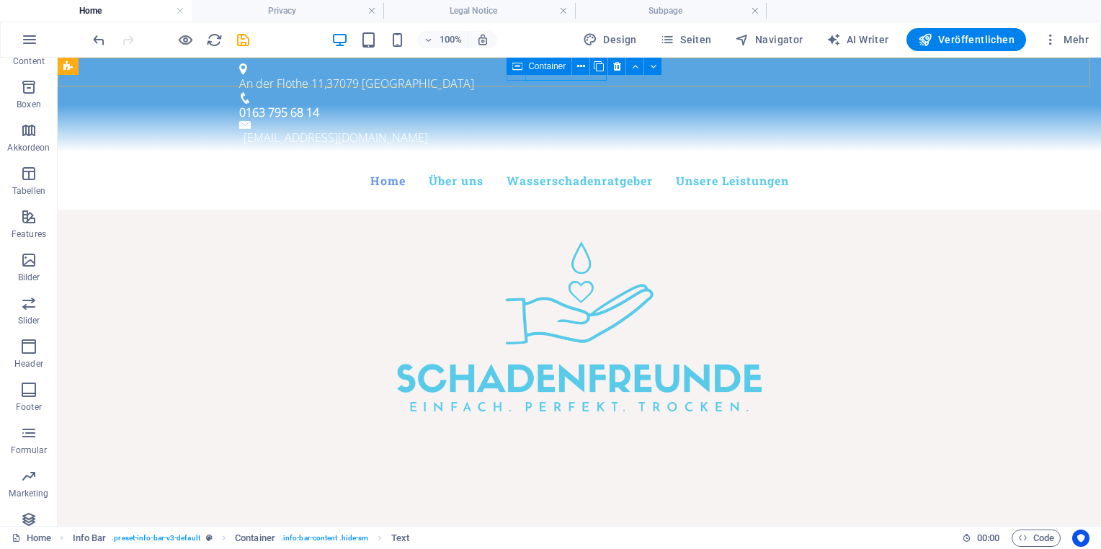
click at [531, 73] on div "Container" at bounding box center [538, 66] width 65 height 17
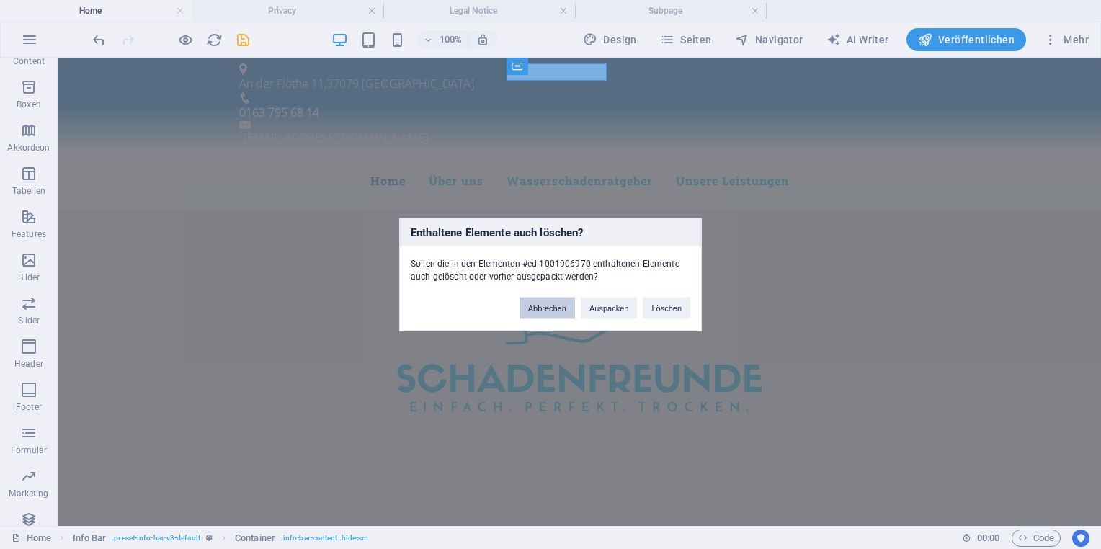
click at [555, 312] on button "Abbrechen" at bounding box center [546, 309] width 55 height 22
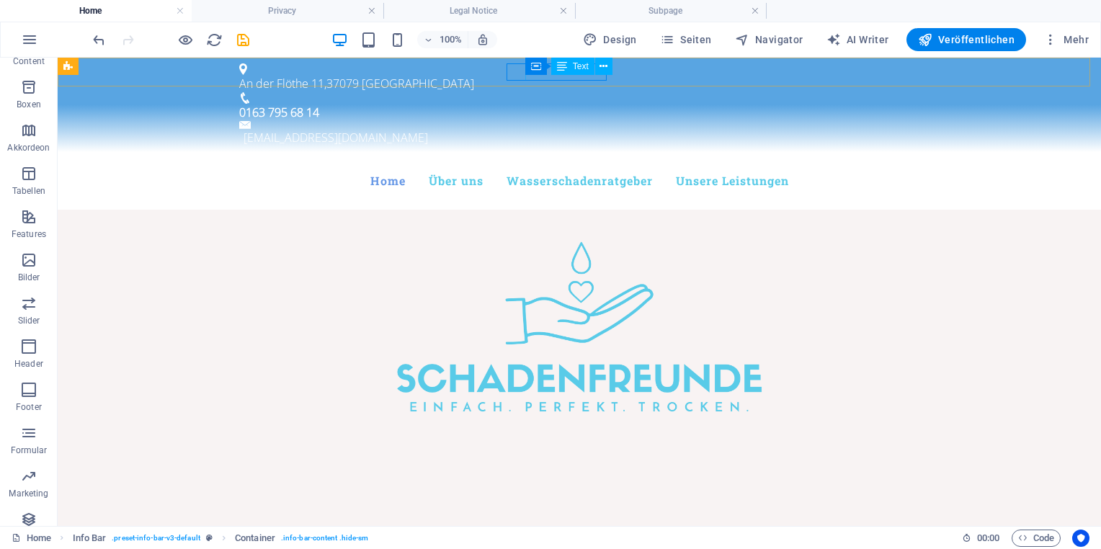
click at [588, 66] on span "Text" at bounding box center [581, 66] width 16 height 9
click at [359, 76] on span "37079" at bounding box center [342, 84] width 32 height 16
click at [312, 65] on span "Text" at bounding box center [308, 66] width 16 height 9
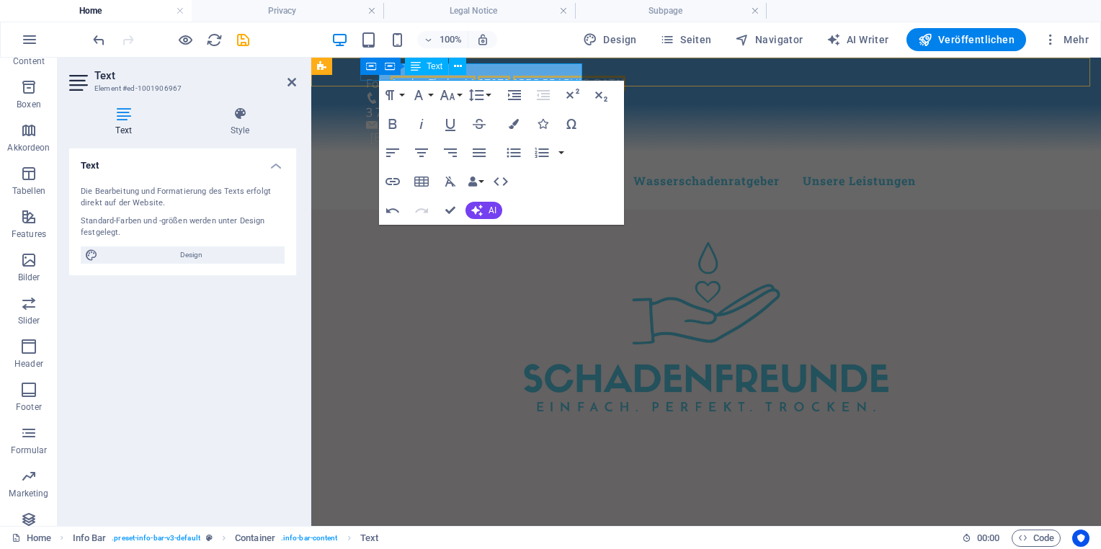
click at [429, 74] on div "Text" at bounding box center [426, 66] width 43 height 17
click at [432, 66] on span "Text" at bounding box center [434, 66] width 16 height 9
click at [473, 71] on div "Container Text" at bounding box center [427, 67] width 97 height 18
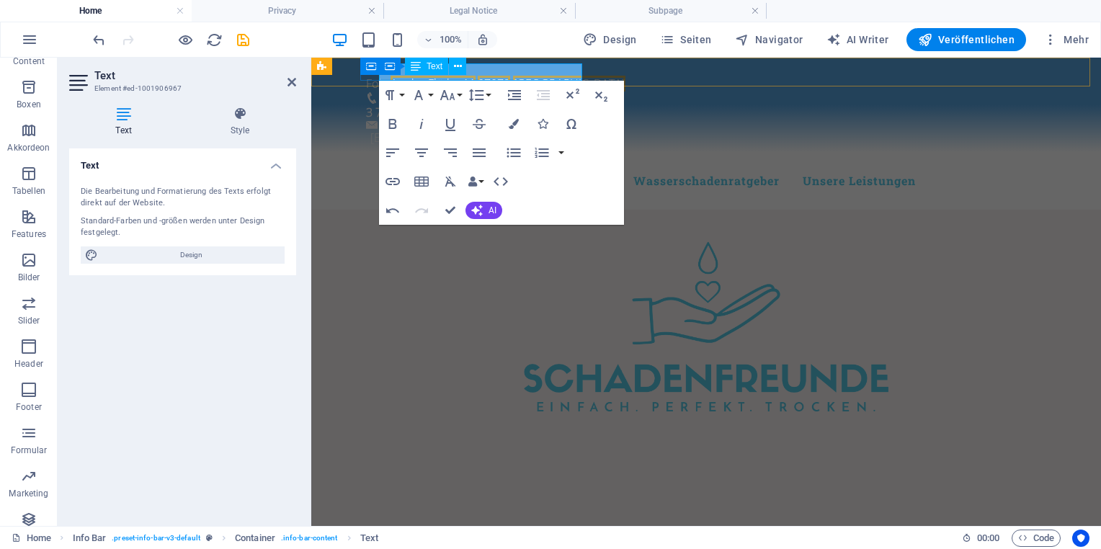
click at [429, 68] on span "Text" at bounding box center [434, 66] width 16 height 9
click at [475, 76] on span "An der Flöthe 11" at bounding box center [432, 84] width 85 height 16
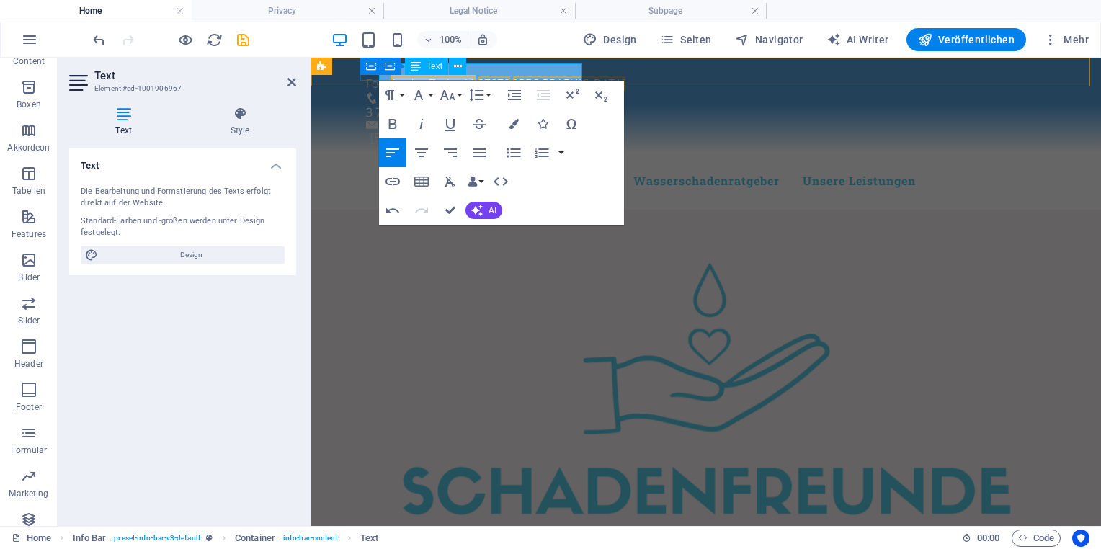
click at [595, 77] on div "Folgt [STREET_ADDRESS] [PHONE_NUMBER] [EMAIL_ADDRESS][DOMAIN_NAME]" at bounding box center [706, 105] width 790 height 94
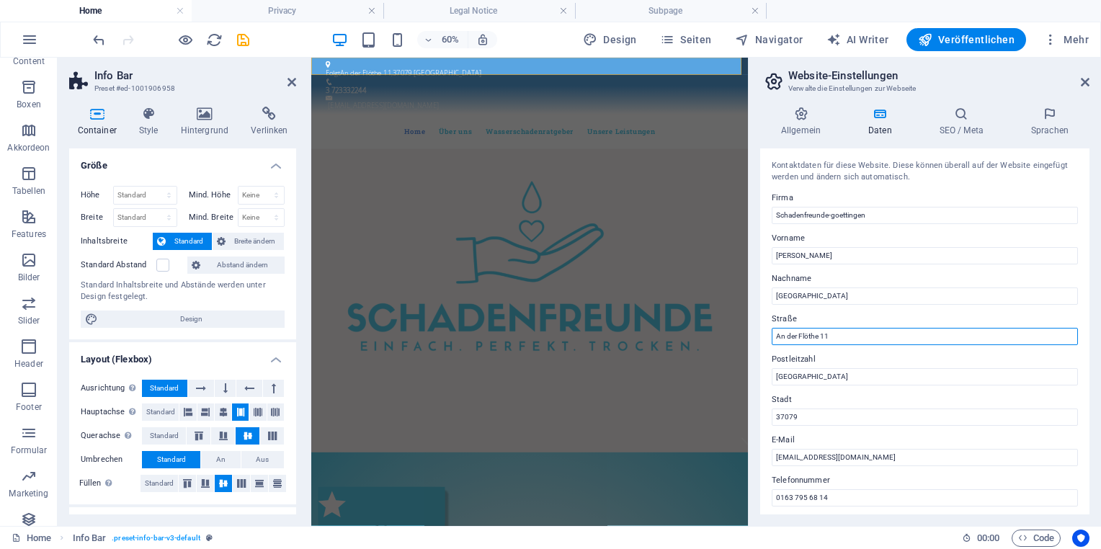
drag, startPoint x: 839, startPoint y: 333, endPoint x: 763, endPoint y: 350, distance: 77.6
click at [763, 350] on div "Kontaktdaten für diese Website. Diese können überall auf der Website eingefügt …" at bounding box center [924, 331] width 329 height 366
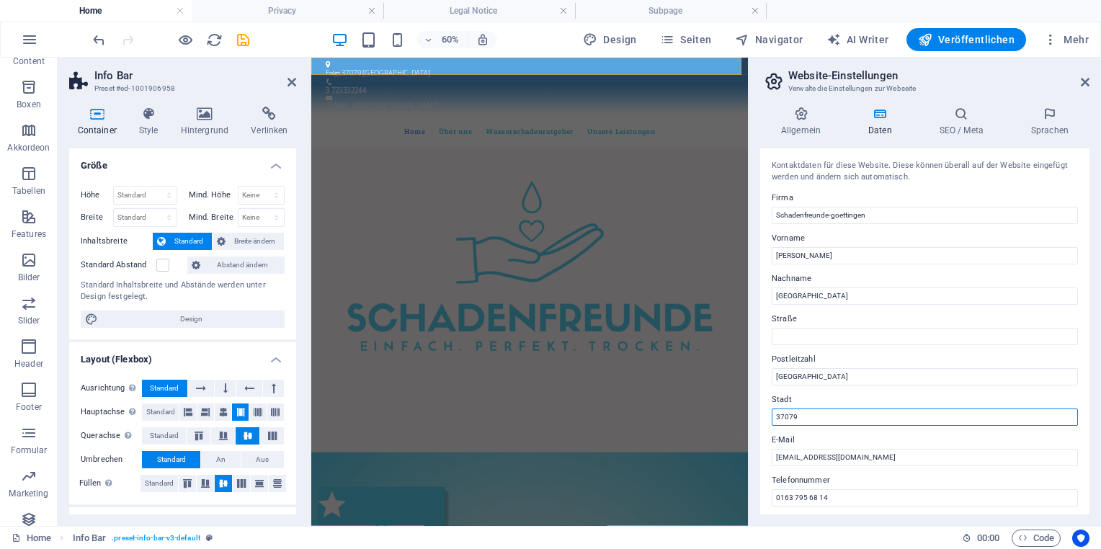
drag, startPoint x: 818, startPoint y: 418, endPoint x: 747, endPoint y: 425, distance: 71.0
click at [748, 425] on aside "Website-Einstellungen Verwalte die Einstellungen zur Webseite Allgemein Daten S…" at bounding box center [924, 292] width 353 height 468
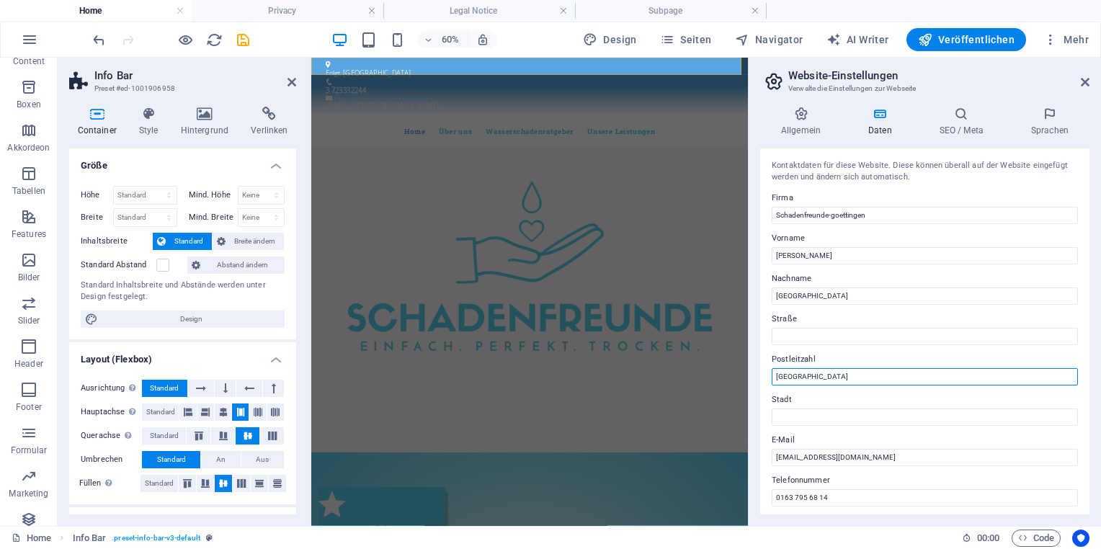
drag, startPoint x: 811, startPoint y: 383, endPoint x: 752, endPoint y: 379, distance: 59.2
click at [752, 379] on div "Allgemein Daten SEO / Meta Sprachen Name der Website [DOMAIN_NAME] Logo Ziehe D…" at bounding box center [924, 310] width 352 height 431
type input "N"
type input "HAJ"
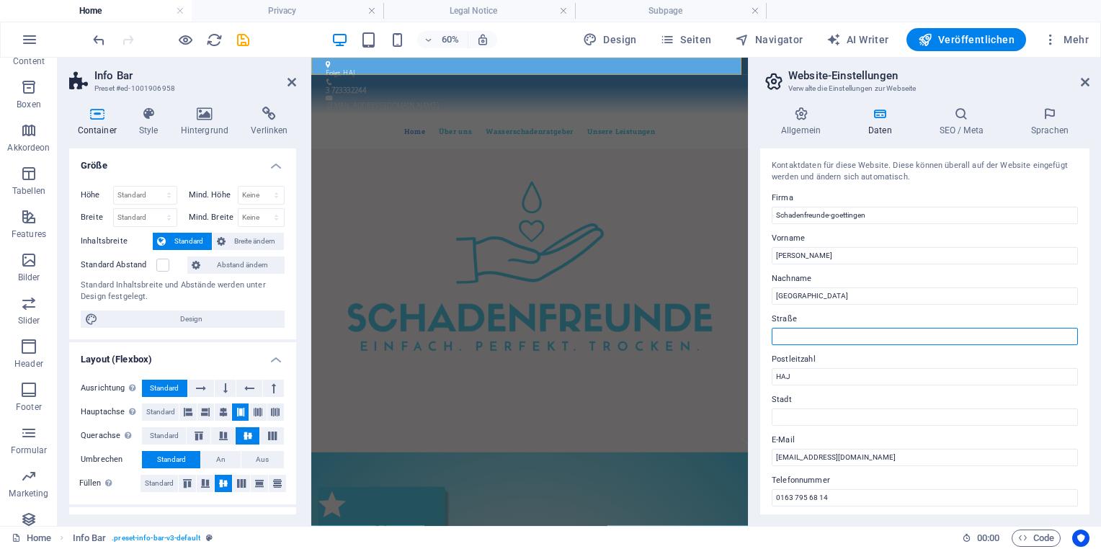
click at [805, 336] on input "Straße" at bounding box center [925, 336] width 306 height 17
type input "Musterstr"
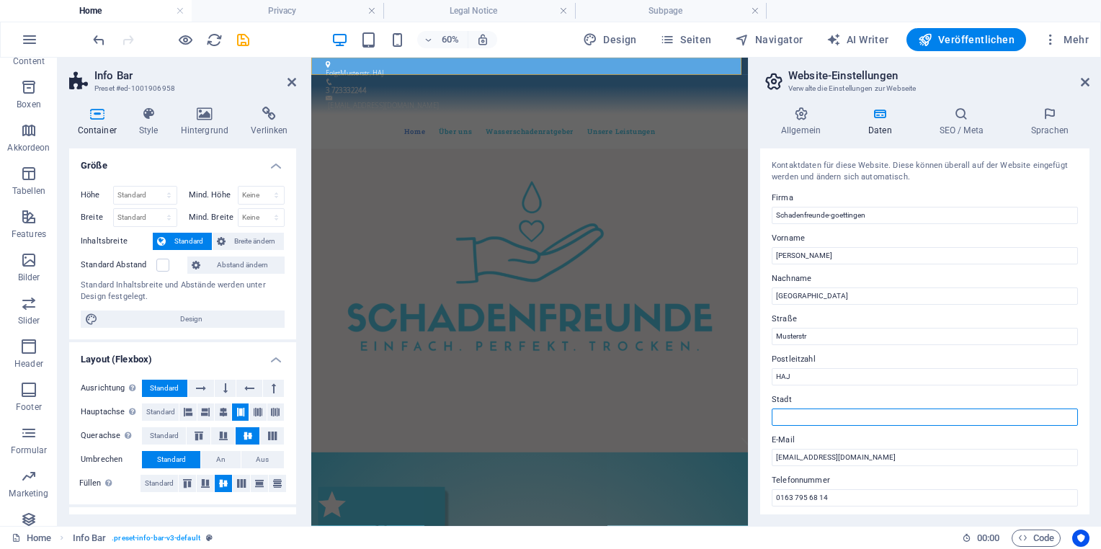
click at [797, 413] on input "Stadt" at bounding box center [925, 416] width 306 height 17
type input "00"
click at [960, 200] on label "Firma" at bounding box center [925, 197] width 306 height 17
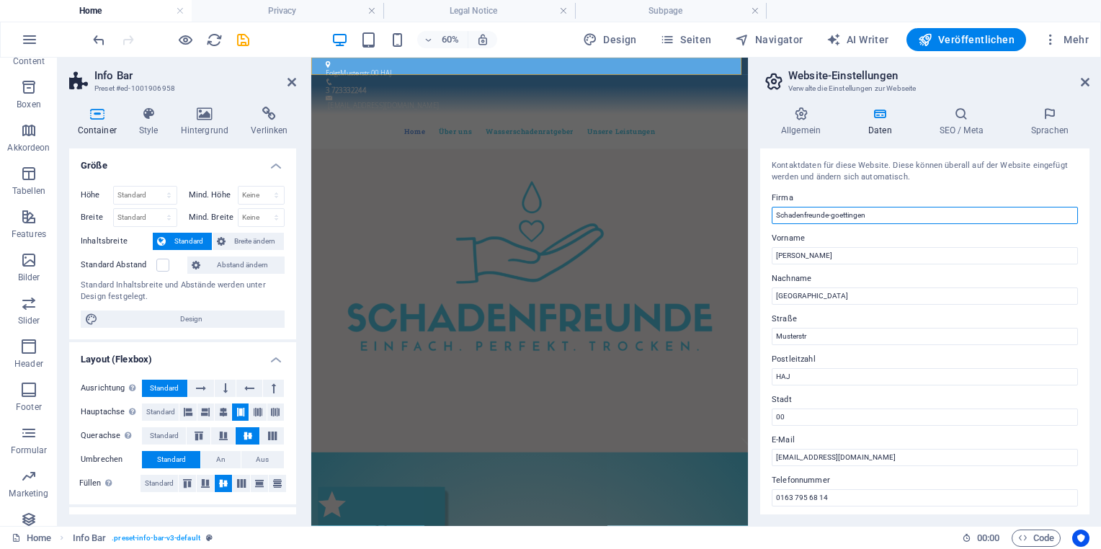
click at [960, 207] on input "Schadenfreunde-goettingen" at bounding box center [925, 215] width 306 height 17
click at [1084, 75] on h2 "Website-Einstellungen" at bounding box center [938, 75] width 301 height 13
click at [1086, 77] on icon at bounding box center [1085, 82] width 9 height 12
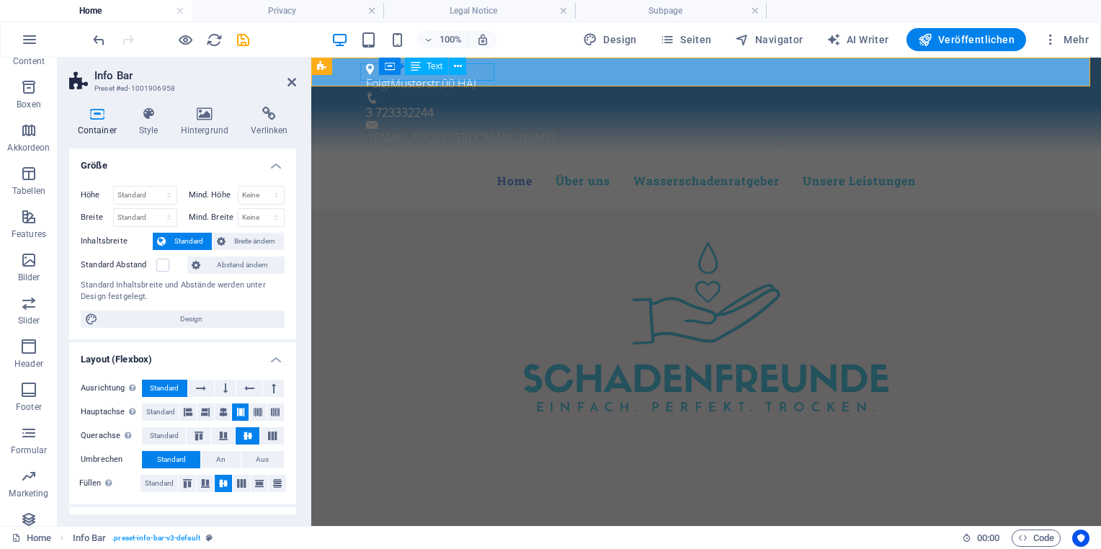
click at [435, 71] on div "Text" at bounding box center [426, 66] width 43 height 17
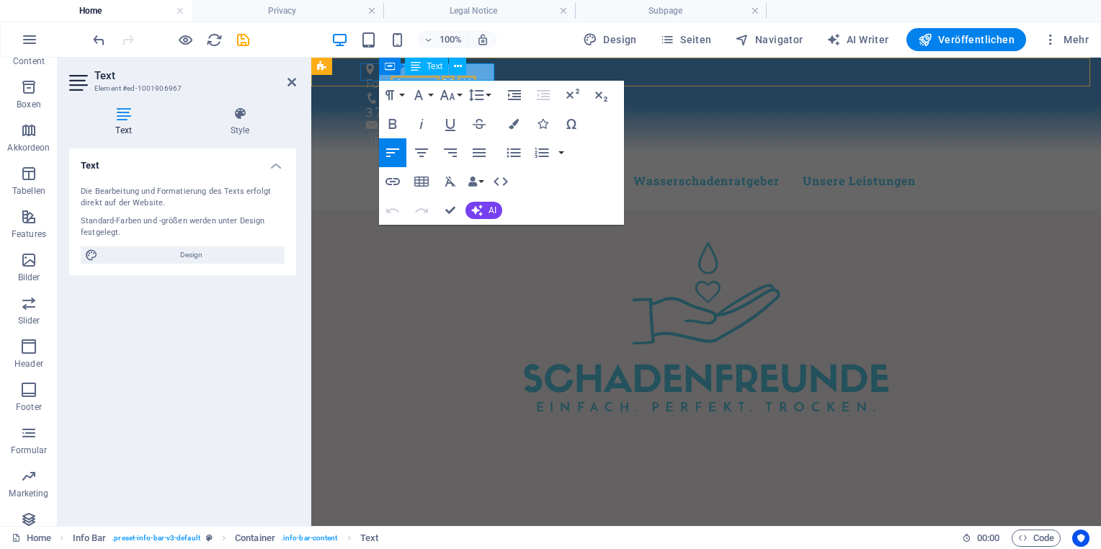
click at [396, 76] on p "Folgt Musterstr , 00 HAJ" at bounding box center [700, 83] width 669 height 17
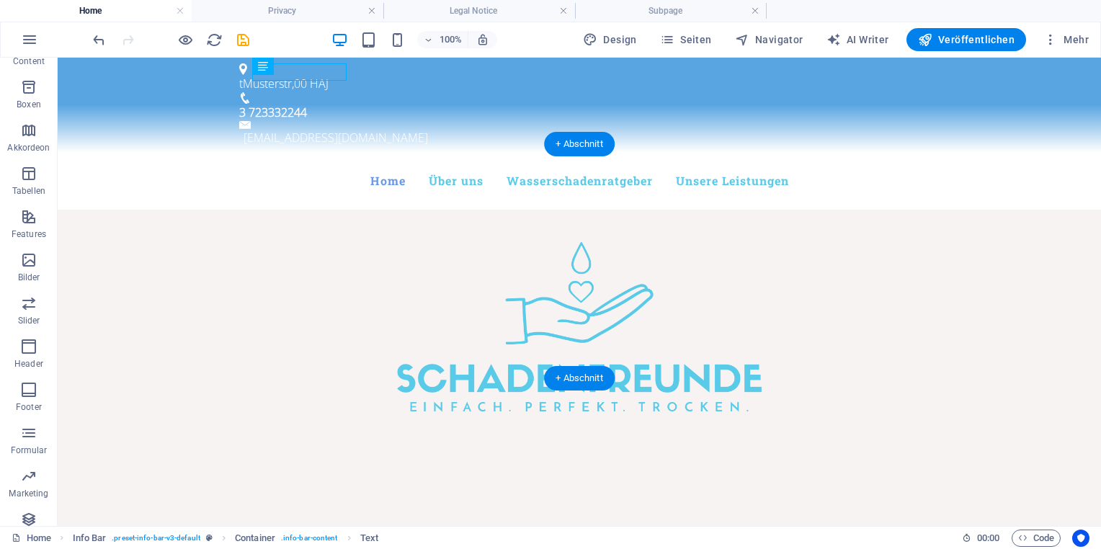
click at [408, 240] on figure at bounding box center [579, 327] width 1043 height 234
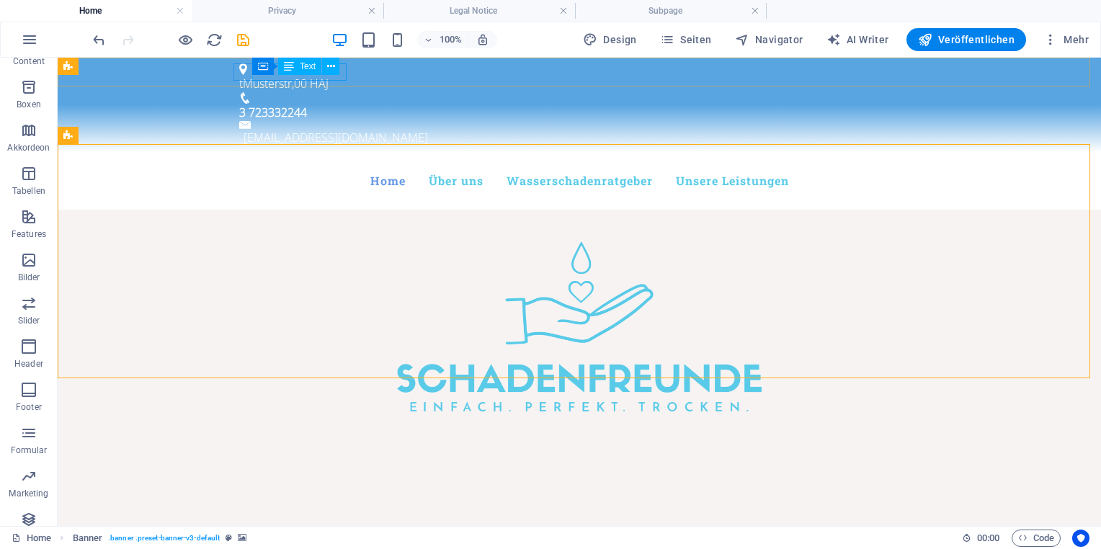
click at [305, 68] on span "Text" at bounding box center [308, 66] width 16 height 9
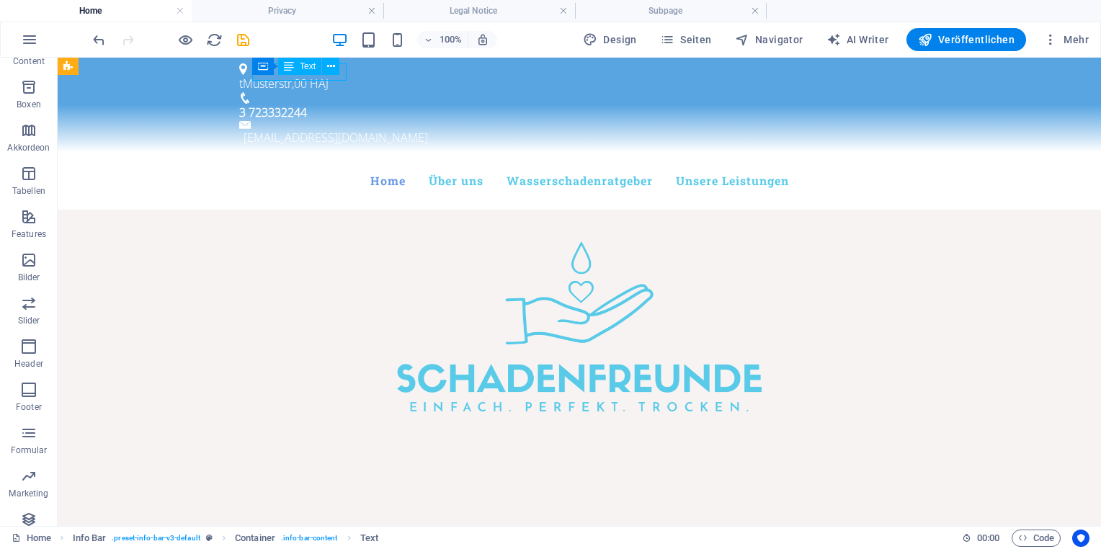
click at [305, 68] on span "Text" at bounding box center [308, 66] width 16 height 9
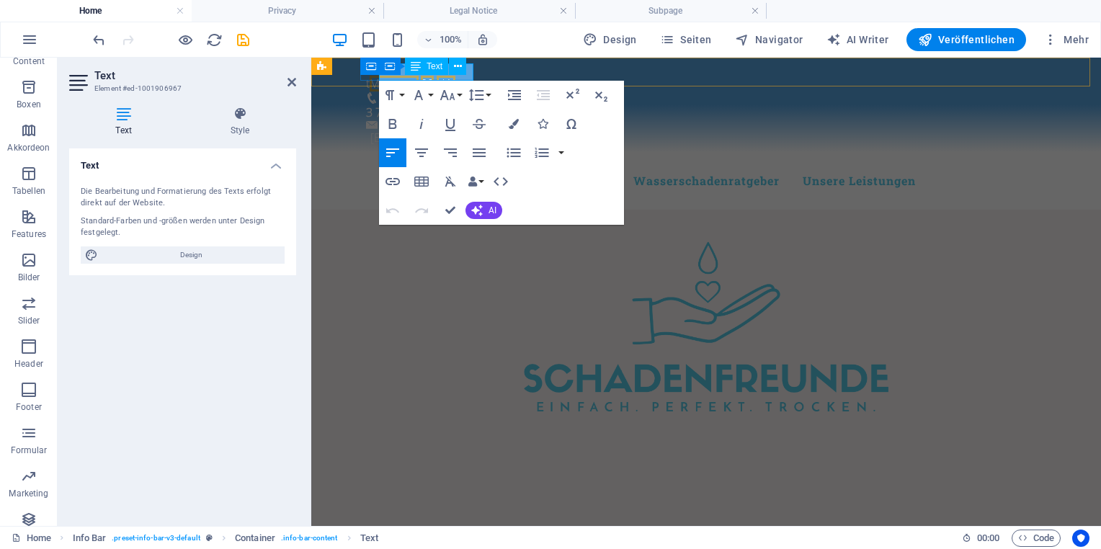
click at [380, 76] on p "t Musterstr , 00 HAJ" at bounding box center [700, 83] width 669 height 17
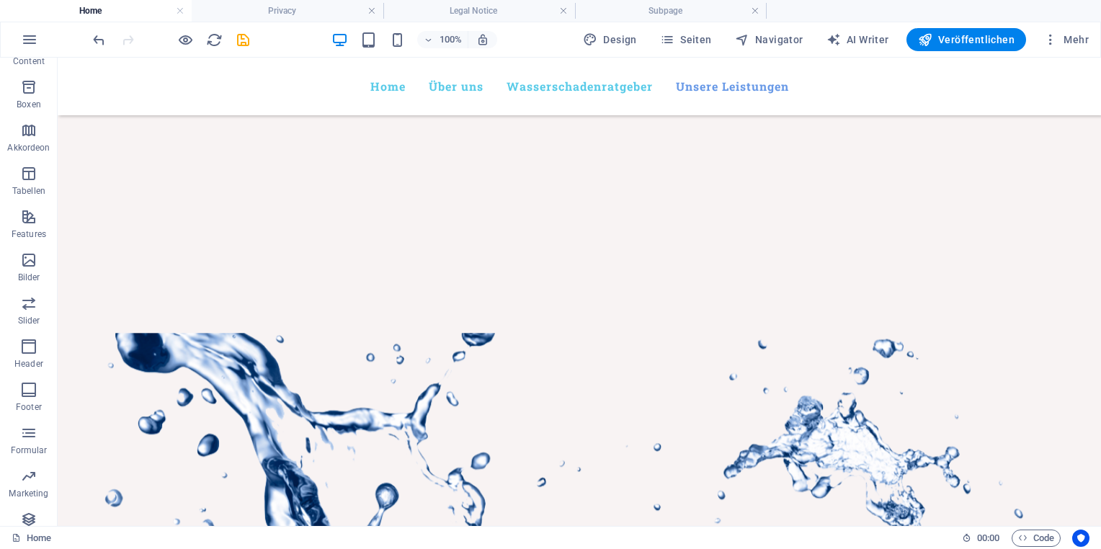
scroll to position [1640, 0]
click at [91, 304] on span "Karte" at bounding box center [89, 301] width 21 height 9
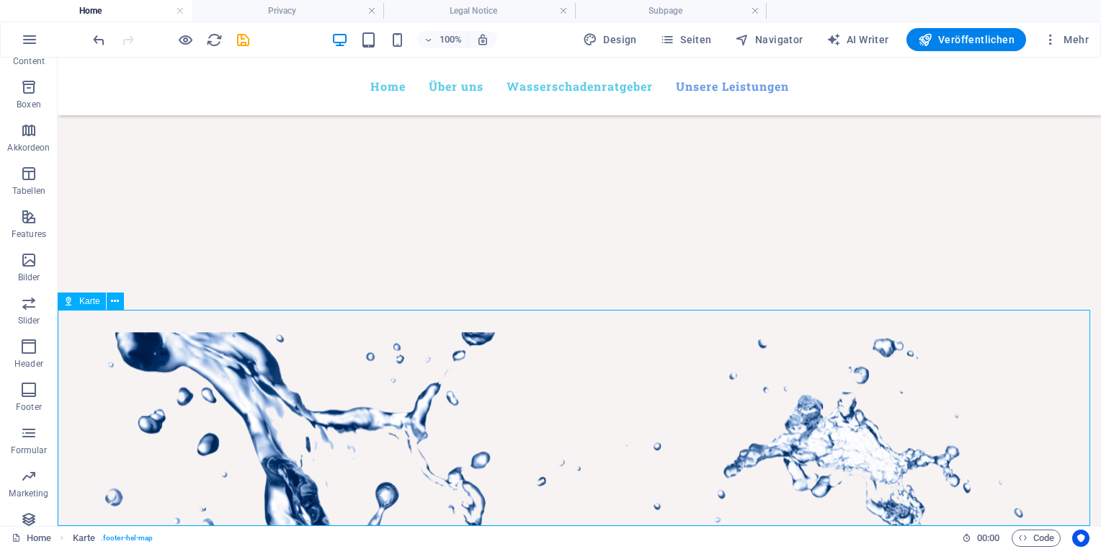
click at [91, 304] on span "Karte" at bounding box center [89, 301] width 21 height 9
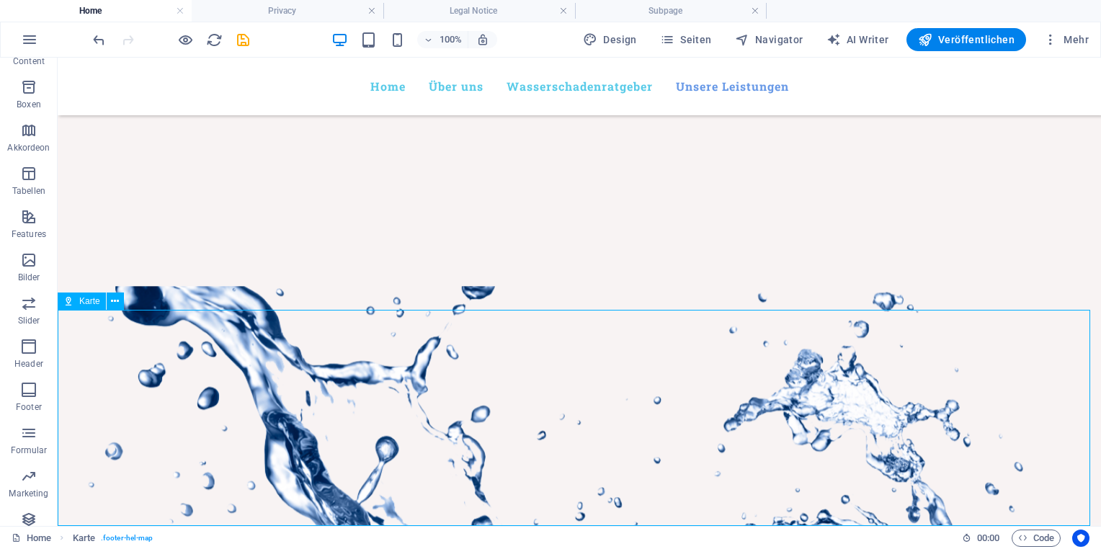
select select "1"
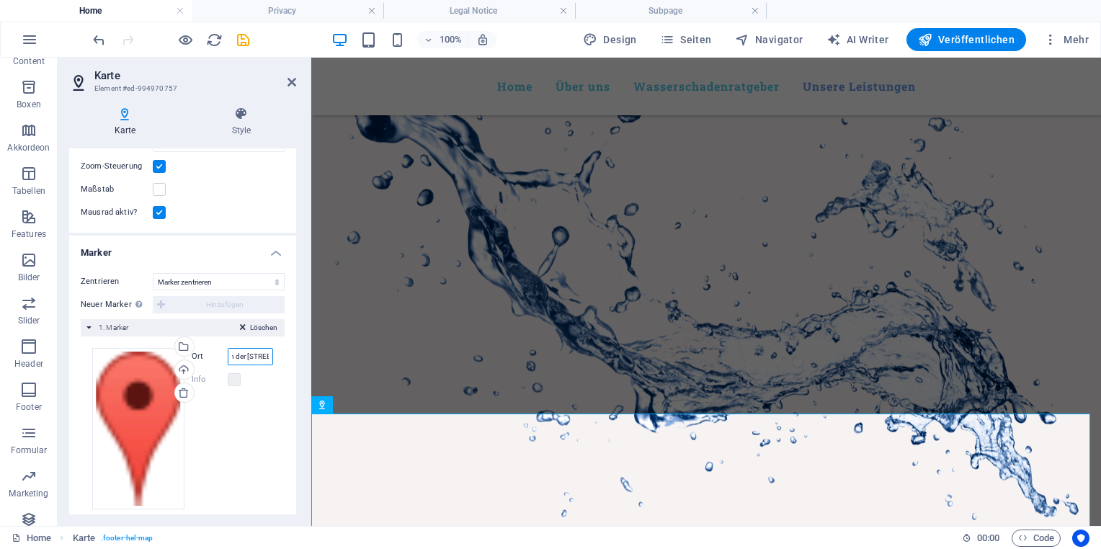
scroll to position [0, 96]
drag, startPoint x: 246, startPoint y: 356, endPoint x: 277, endPoint y: 356, distance: 31.0
click at [277, 356] on div "Ziehe Dateien zum Hochladen hierher oder klicke hier, um aus Dateien oder koste…" at bounding box center [183, 428] width 204 height 184
type input "[GEOGRAPHIC_DATA]"
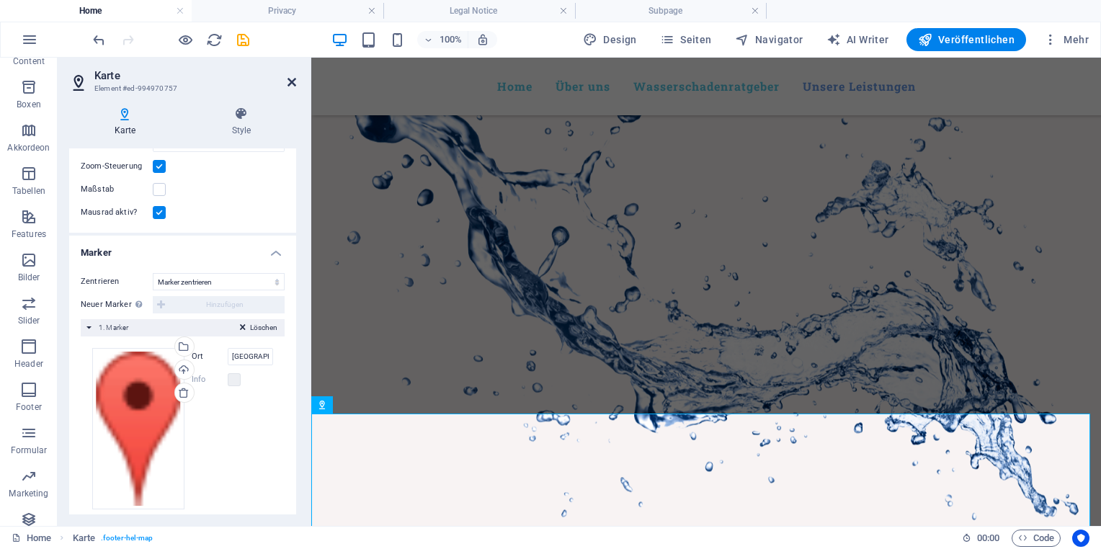
click at [294, 76] on icon at bounding box center [291, 82] width 9 height 12
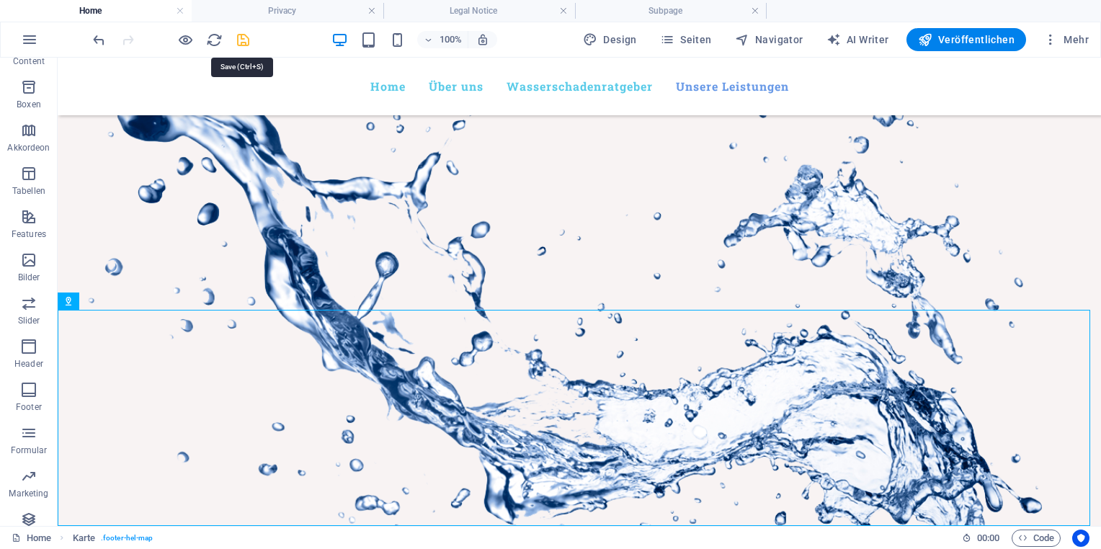
click at [247, 36] on icon "save" at bounding box center [243, 40] width 17 height 17
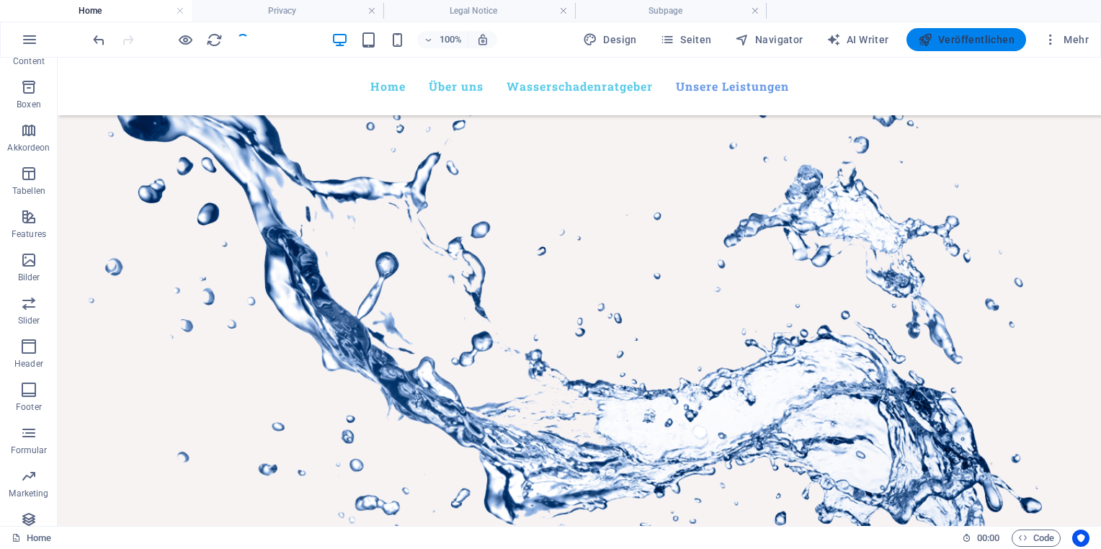
click at [970, 48] on button "Veröffentlichen" at bounding box center [966, 39] width 120 height 23
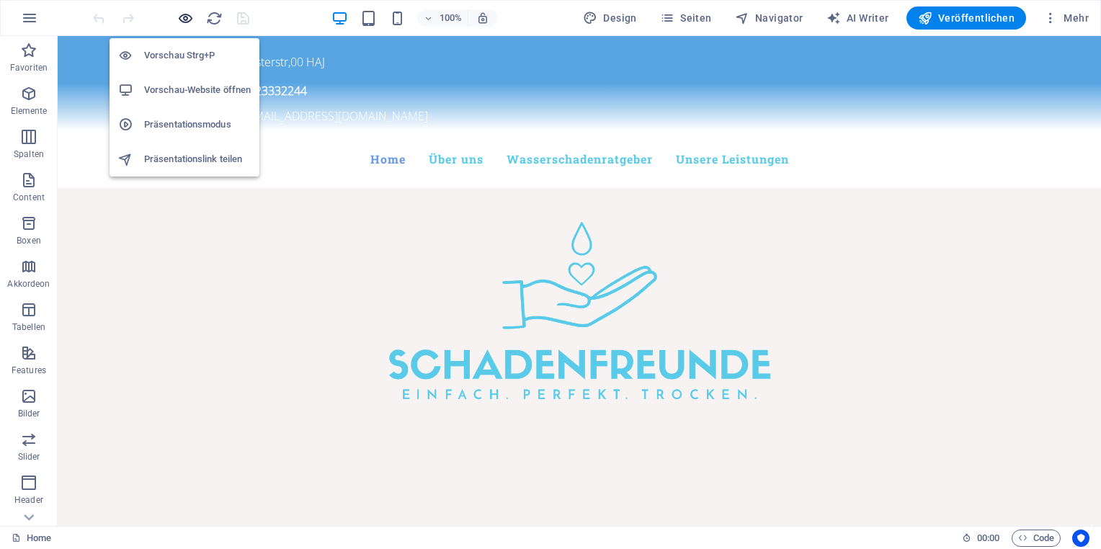
click at [187, 22] on icon "button" at bounding box center [185, 18] width 17 height 17
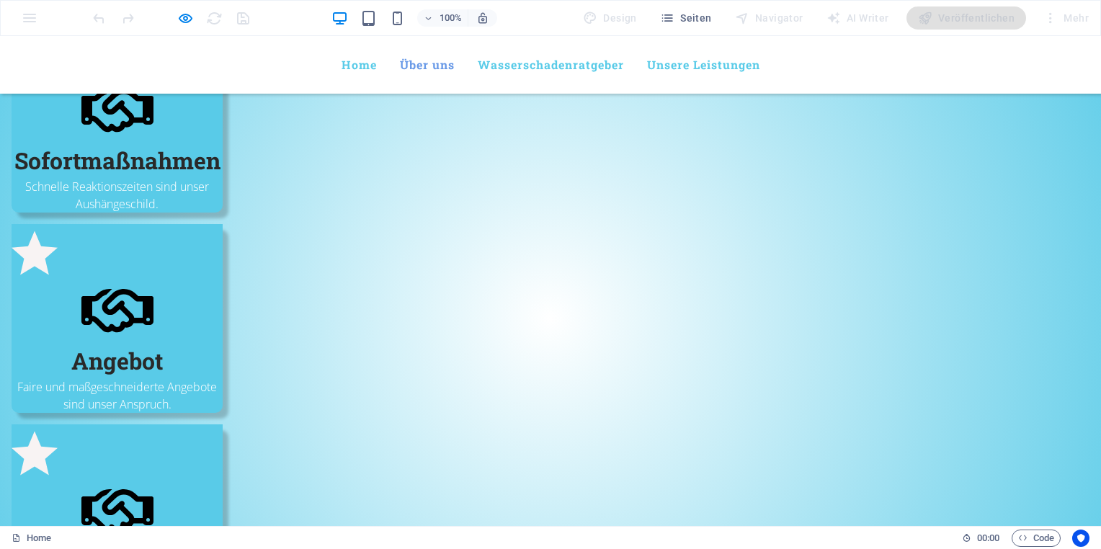
scroll to position [569, 0]
